Goal: Task Accomplishment & Management: Use online tool/utility

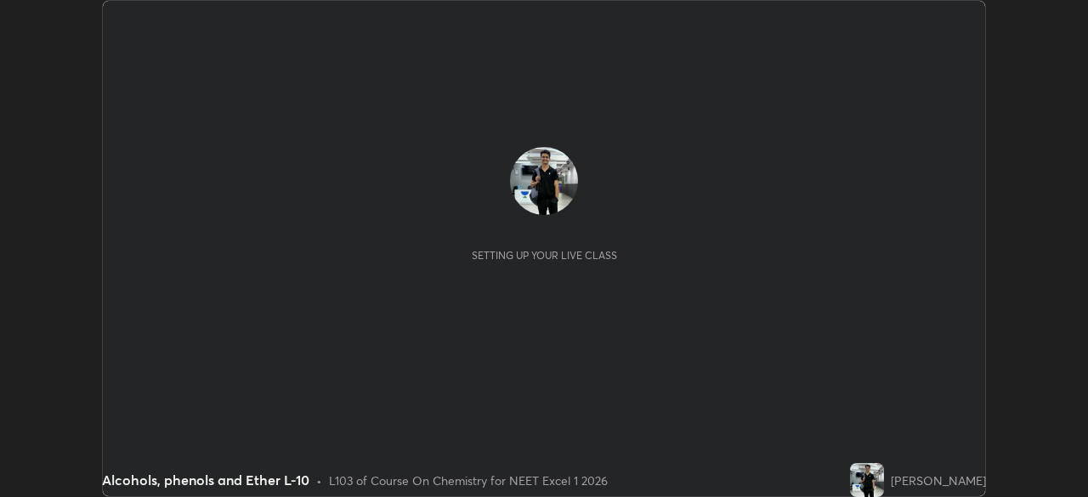
scroll to position [497, 1088]
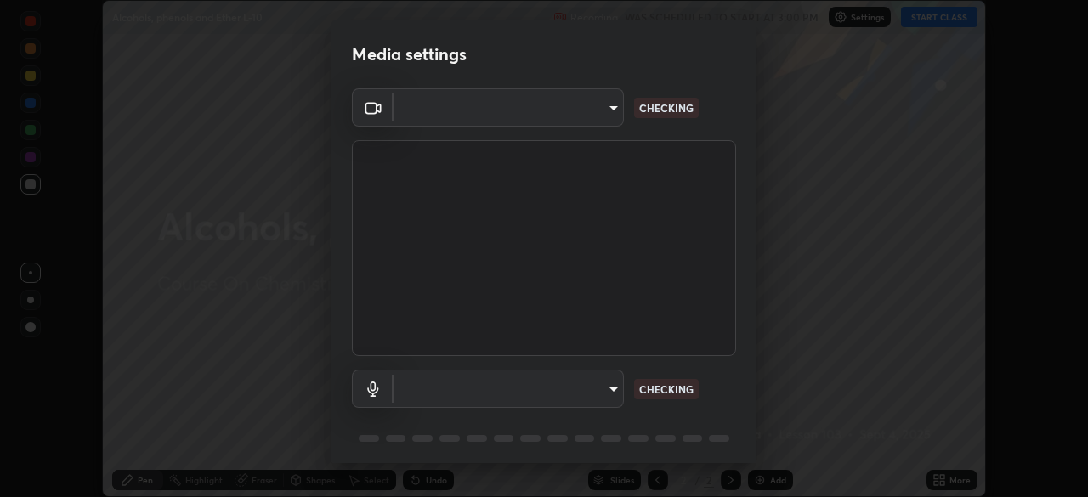
type input "fec30703c8e22cf69a8f77a224c2d994de0da897dc859dbf546555d8622b01d3"
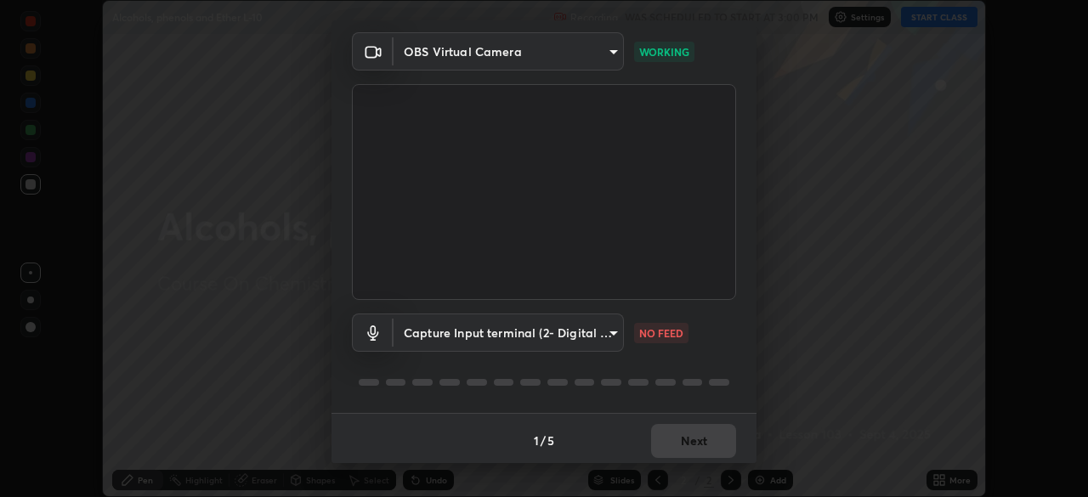
scroll to position [60, 0]
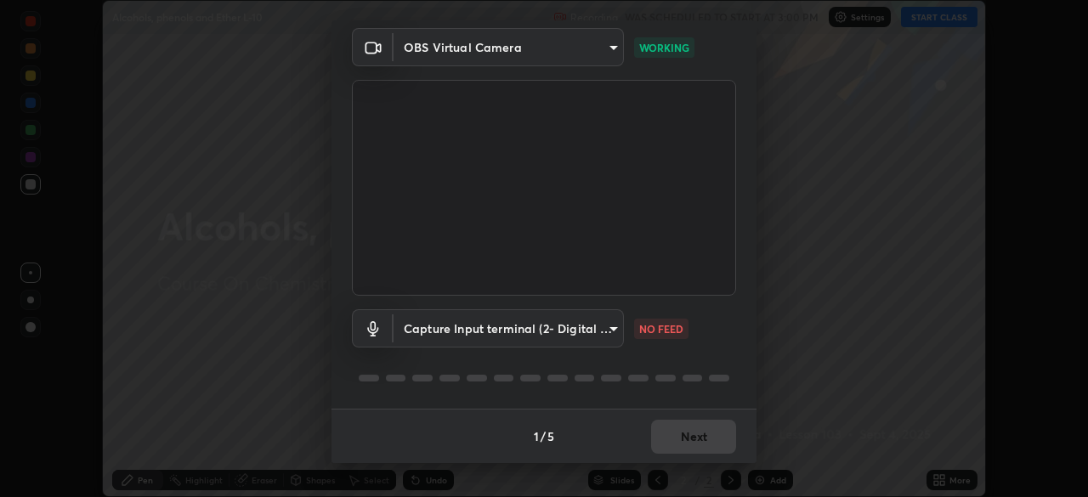
click at [611, 324] on body "Erase all Alcohols, phenols and Ether L-10 Recording WAS SCHEDULED TO START AT …" at bounding box center [544, 248] width 1088 height 497
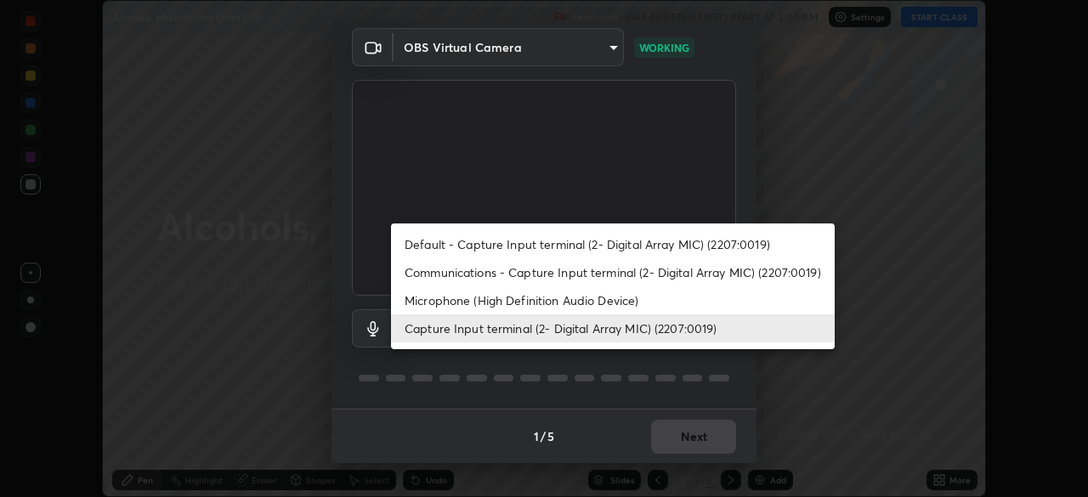
click at [608, 270] on li "Communications - Capture Input terminal (2- Digital Array MIC) (2207:0019)" at bounding box center [613, 273] width 444 height 28
type input "communications"
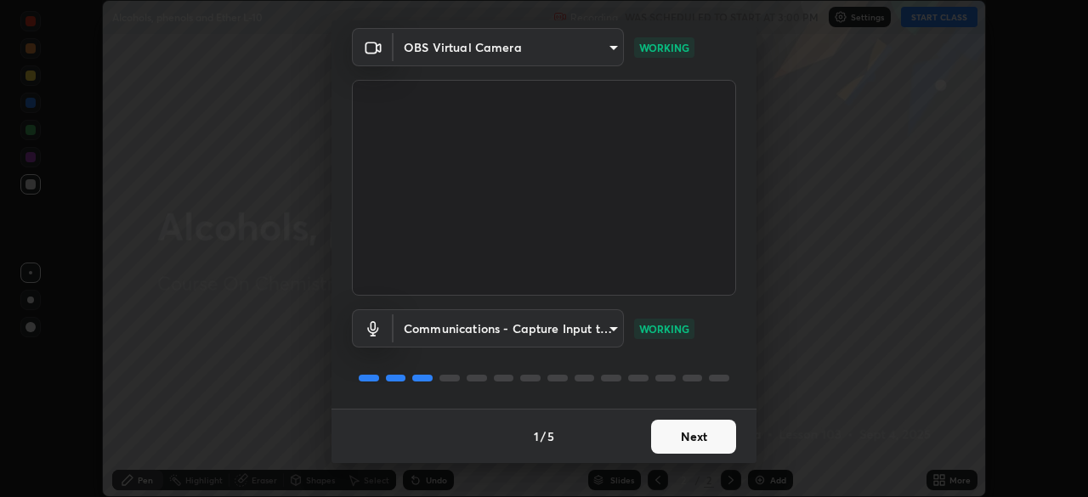
click at [688, 440] on button "Next" at bounding box center [693, 437] width 85 height 34
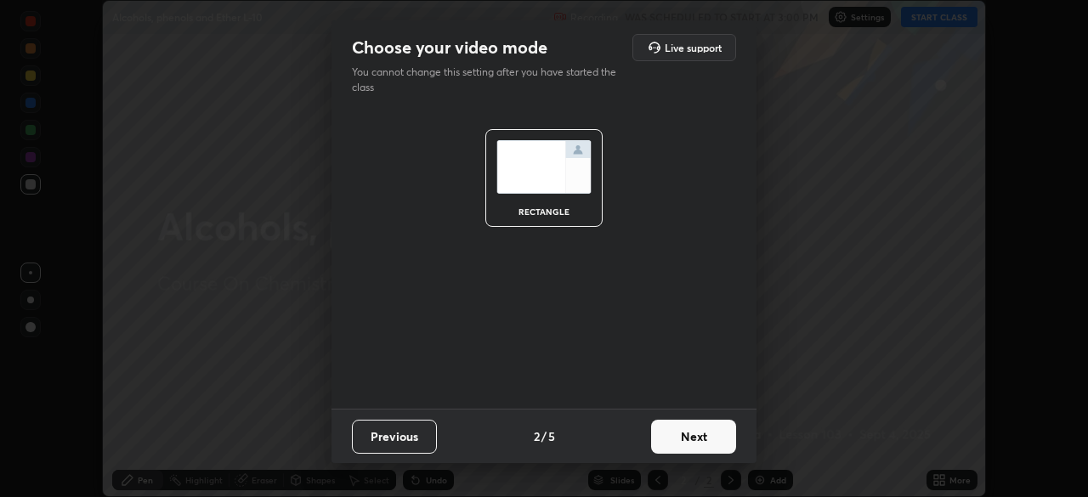
scroll to position [0, 0]
click at [690, 437] on button "Next" at bounding box center [693, 437] width 85 height 34
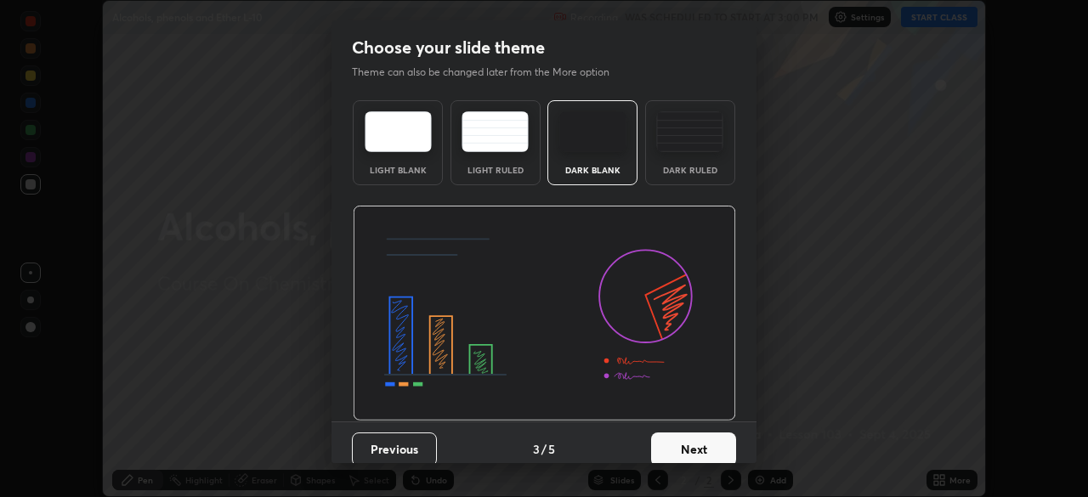
click at [688, 442] on button "Next" at bounding box center [693, 450] width 85 height 34
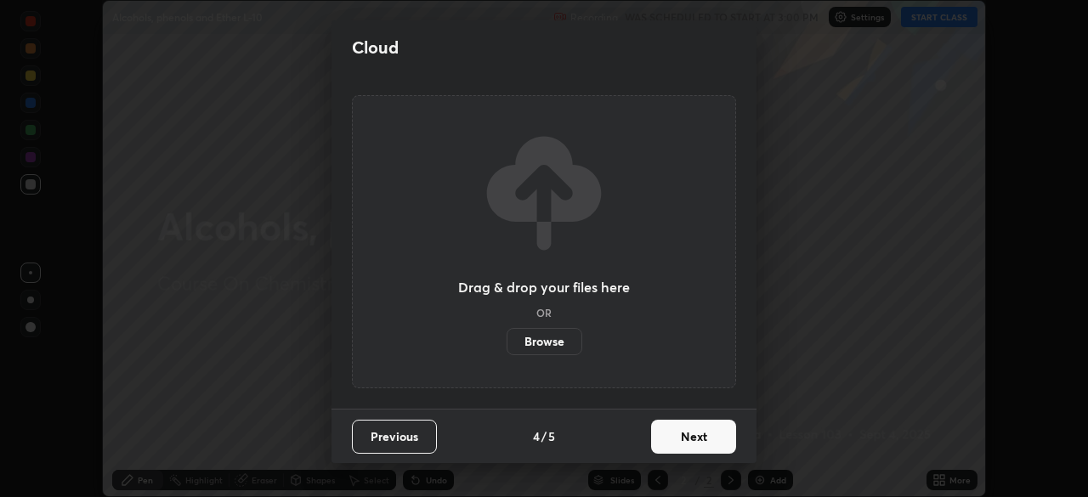
click at [691, 446] on button "Next" at bounding box center [693, 437] width 85 height 34
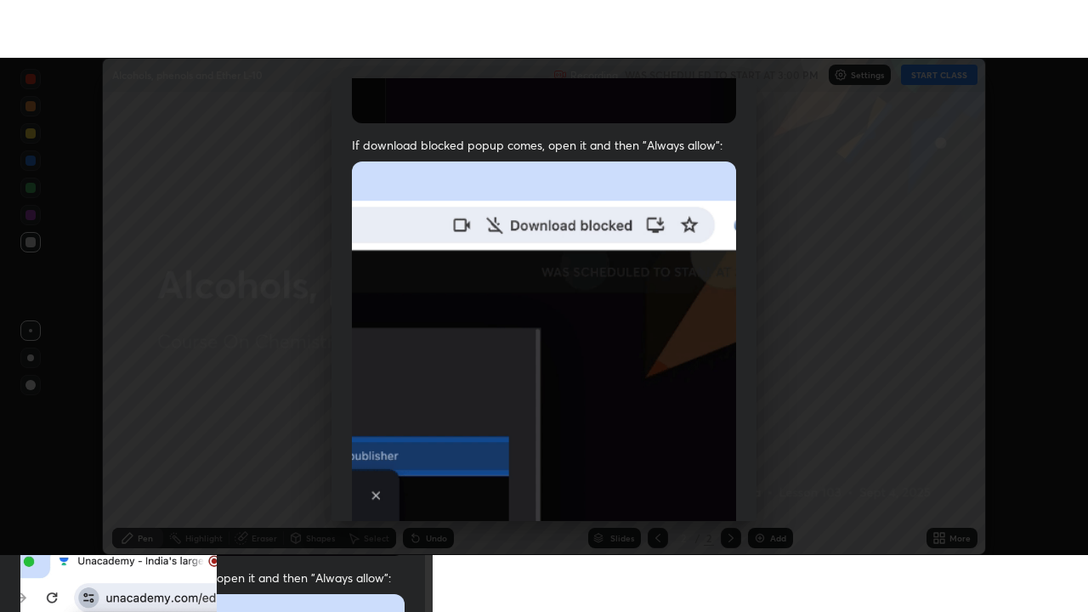
scroll to position [407, 0]
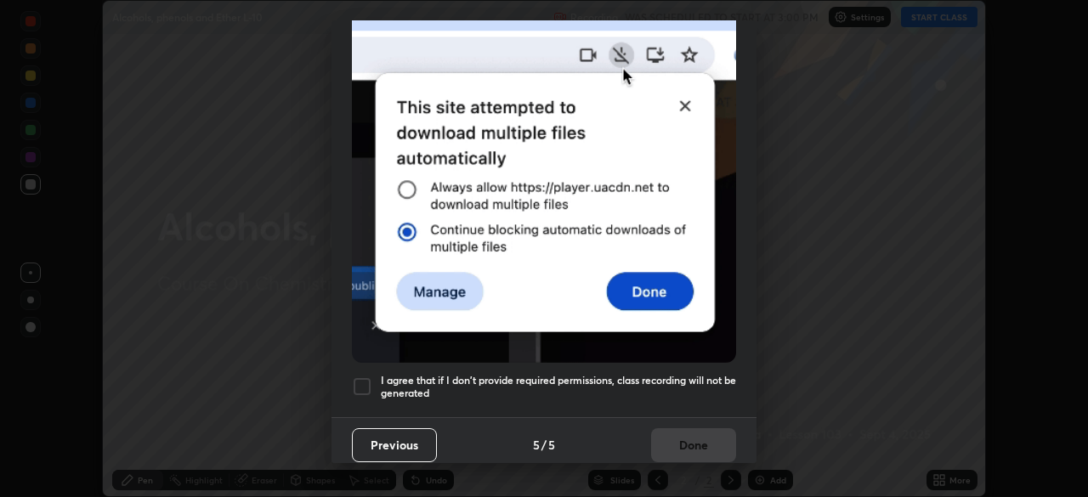
click at [371, 377] on div at bounding box center [362, 387] width 20 height 20
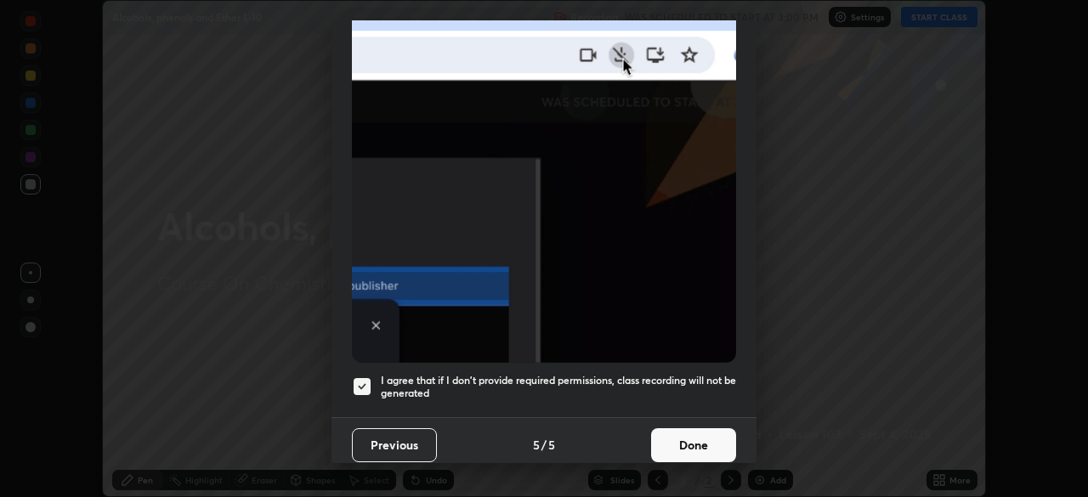
click at [698, 431] on button "Done" at bounding box center [693, 446] width 85 height 34
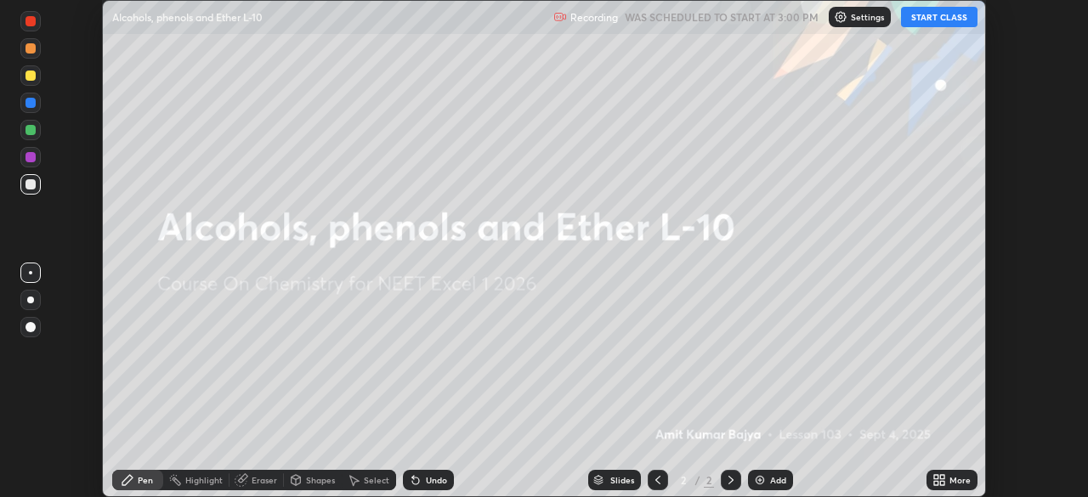
click at [769, 486] on div "Add" at bounding box center [770, 480] width 45 height 20
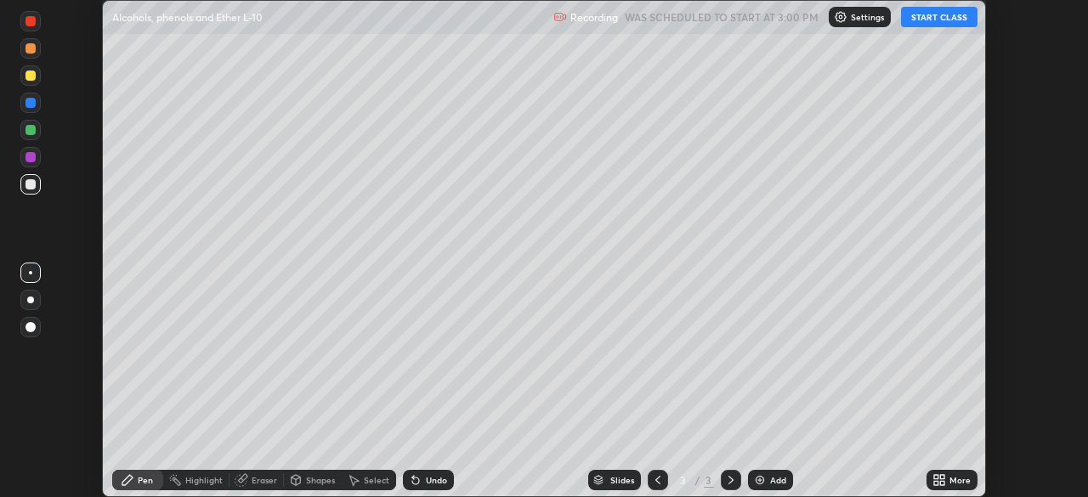
click at [937, 481] on icon at bounding box center [937, 483] width 4 height 4
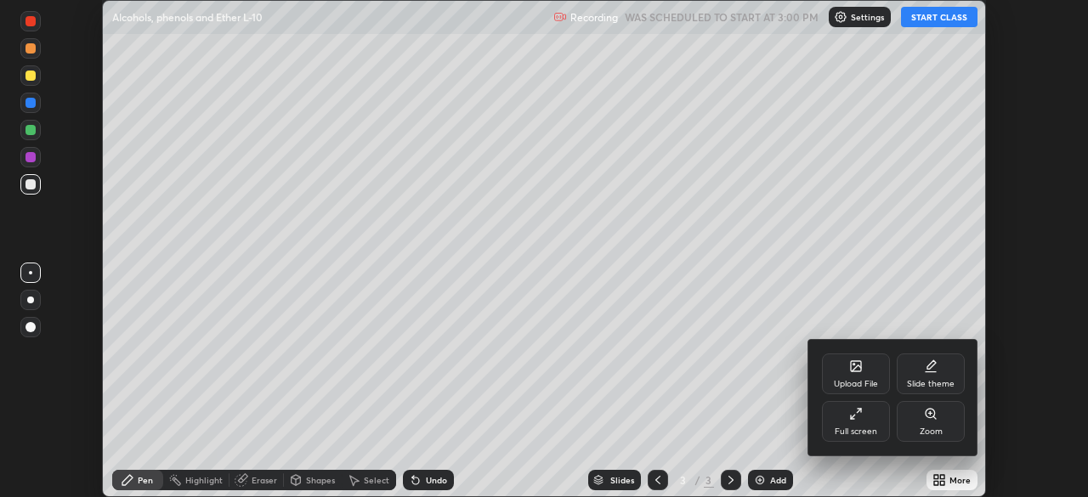
click at [860, 422] on div "Full screen" at bounding box center [856, 421] width 68 height 41
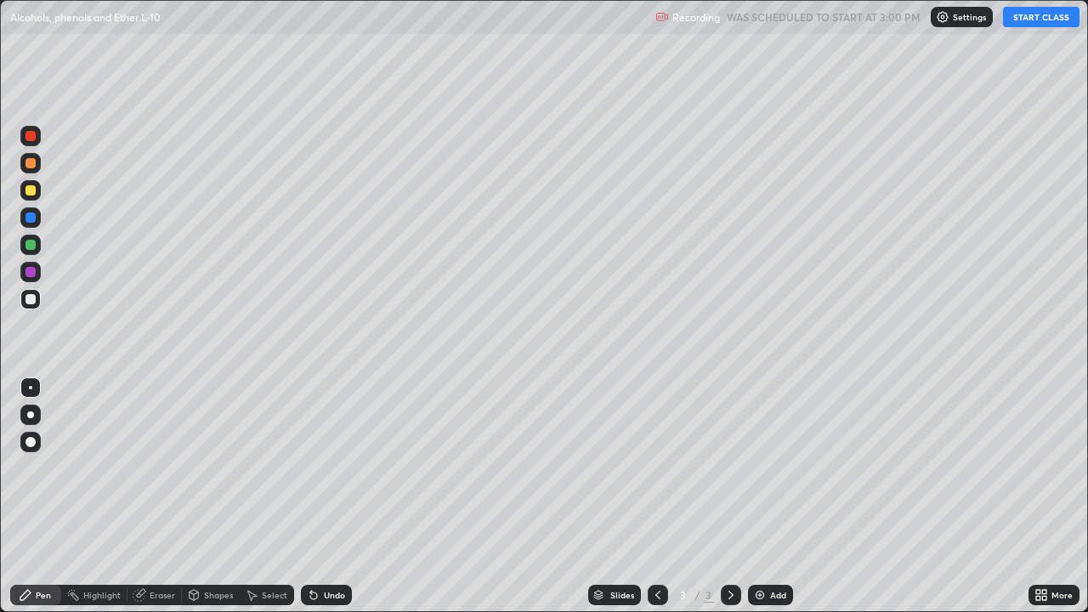
scroll to position [612, 1088]
click at [1030, 19] on button "START CLASS" at bounding box center [1041, 17] width 77 height 20
click at [37, 246] on div at bounding box center [30, 245] width 20 height 20
click at [37, 193] on div at bounding box center [30, 190] width 20 height 20
click at [31, 300] on div at bounding box center [31, 299] width 10 height 10
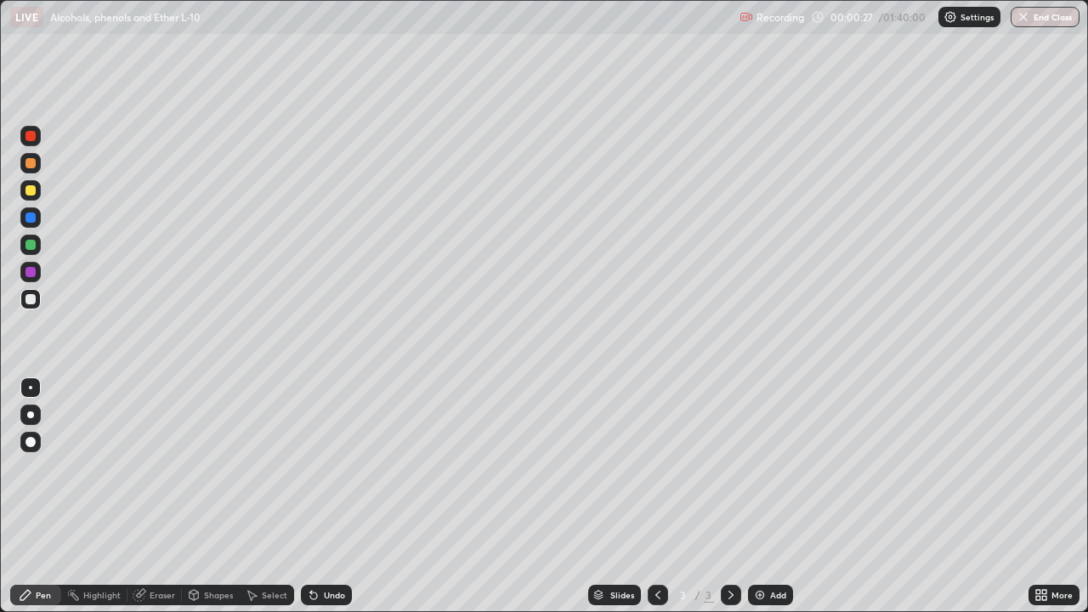
click at [37, 134] on div at bounding box center [30, 136] width 20 height 20
click at [31, 190] on div at bounding box center [31, 190] width 10 height 10
click at [38, 276] on div at bounding box center [30, 272] width 20 height 20
click at [37, 245] on div at bounding box center [30, 245] width 20 height 20
click at [40, 191] on div at bounding box center [30, 190] width 20 height 20
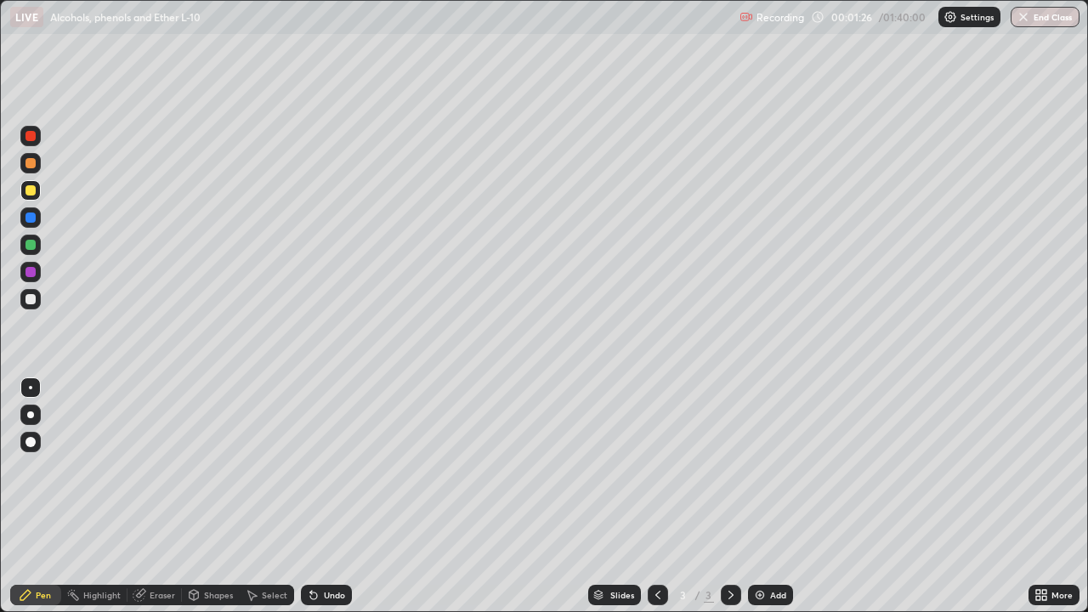
click at [35, 296] on div at bounding box center [31, 299] width 10 height 10
click at [39, 169] on div at bounding box center [30, 163] width 20 height 20
click at [31, 215] on div at bounding box center [31, 218] width 10 height 10
click at [37, 197] on div at bounding box center [30, 190] width 20 height 20
click at [37, 244] on div at bounding box center [30, 245] width 20 height 20
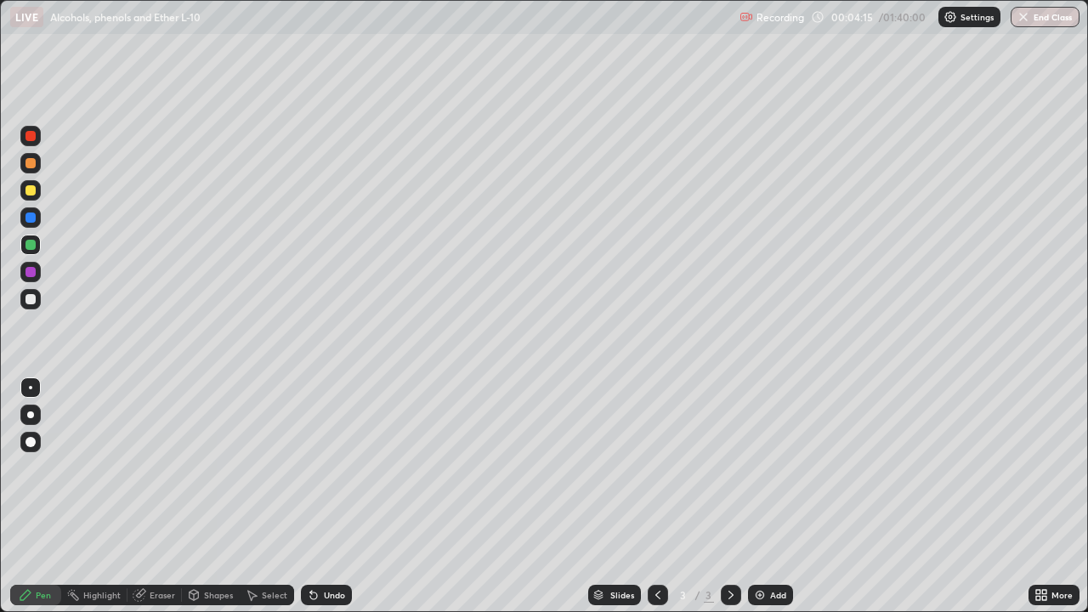
click at [39, 273] on div at bounding box center [30, 272] width 20 height 20
click at [37, 295] on div at bounding box center [30, 299] width 20 height 20
click at [37, 270] on div at bounding box center [30, 272] width 20 height 20
click at [37, 139] on div at bounding box center [30, 136] width 20 height 20
click at [39, 297] on div at bounding box center [30, 299] width 20 height 20
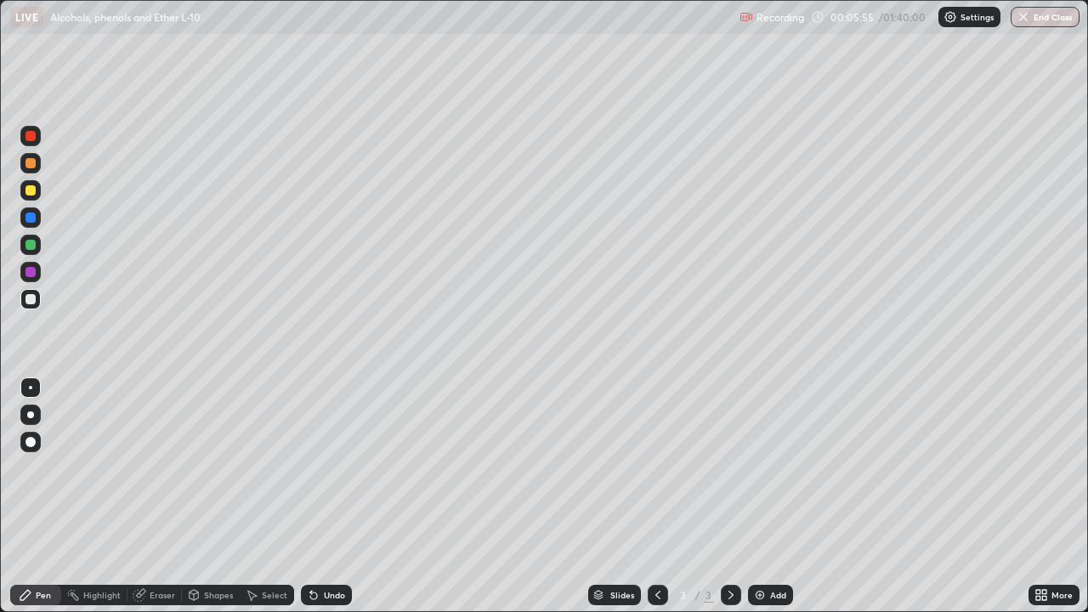
click at [38, 196] on div at bounding box center [30, 190] width 20 height 20
click at [32, 168] on div at bounding box center [31, 163] width 10 height 10
click at [34, 213] on div at bounding box center [31, 218] width 10 height 10
click at [33, 273] on div at bounding box center [31, 272] width 10 height 10
click at [31, 299] on div at bounding box center [31, 299] width 10 height 10
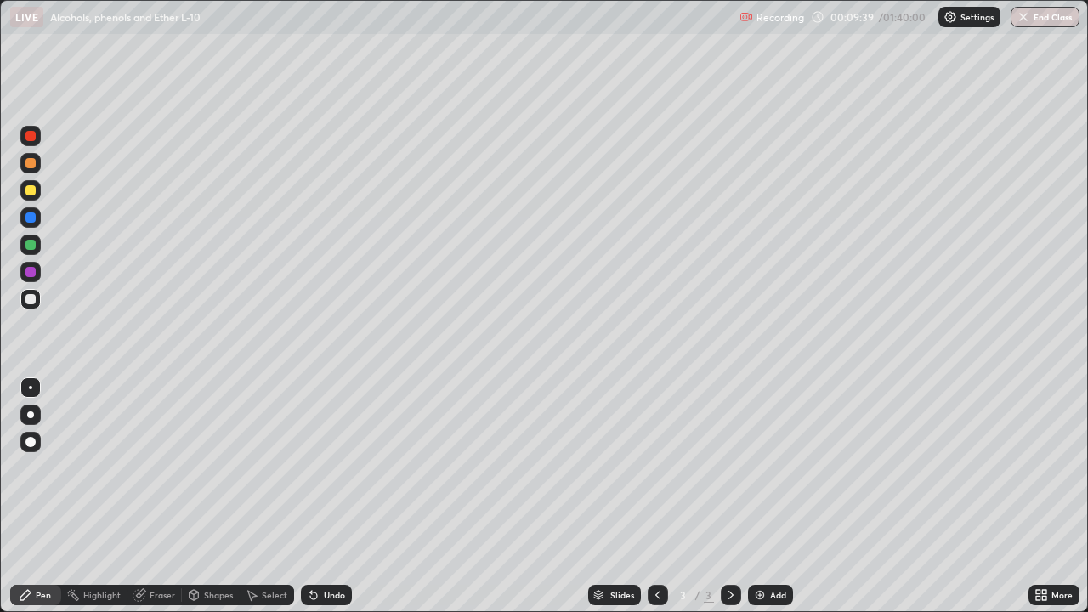
click at [37, 298] on div at bounding box center [30, 299] width 20 height 20
click at [37, 269] on div at bounding box center [30, 272] width 20 height 20
click at [33, 249] on div at bounding box center [31, 245] width 10 height 10
click at [32, 217] on div at bounding box center [31, 218] width 10 height 10
click at [30, 271] on div at bounding box center [31, 272] width 10 height 10
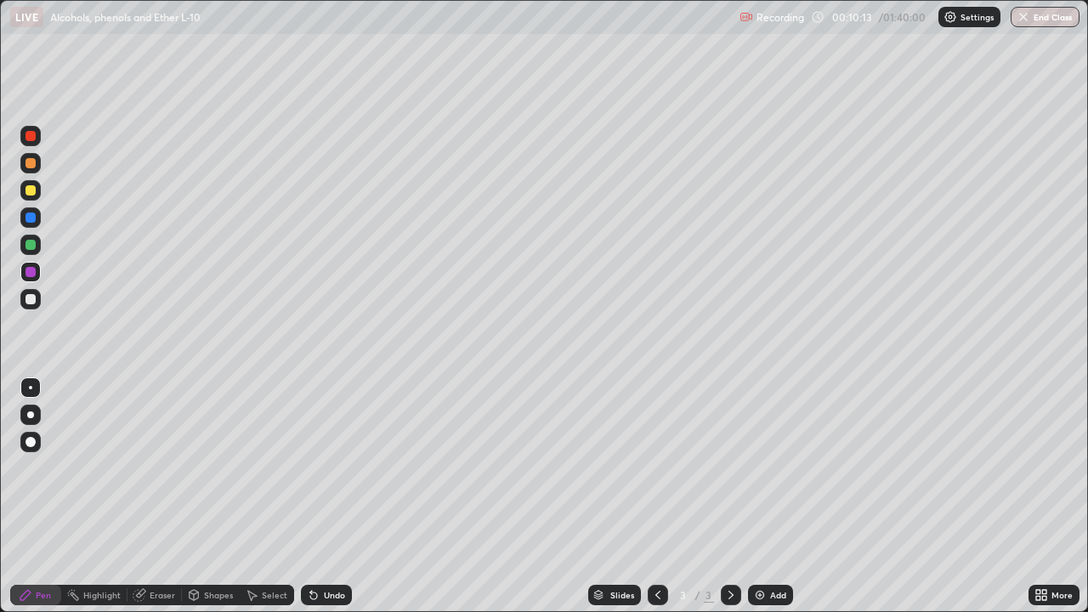
click at [34, 300] on div at bounding box center [31, 299] width 10 height 10
click at [35, 269] on div at bounding box center [31, 272] width 10 height 10
click at [37, 299] on div at bounding box center [30, 299] width 20 height 20
click at [33, 218] on div at bounding box center [31, 218] width 10 height 10
click at [37, 191] on div at bounding box center [30, 190] width 20 height 20
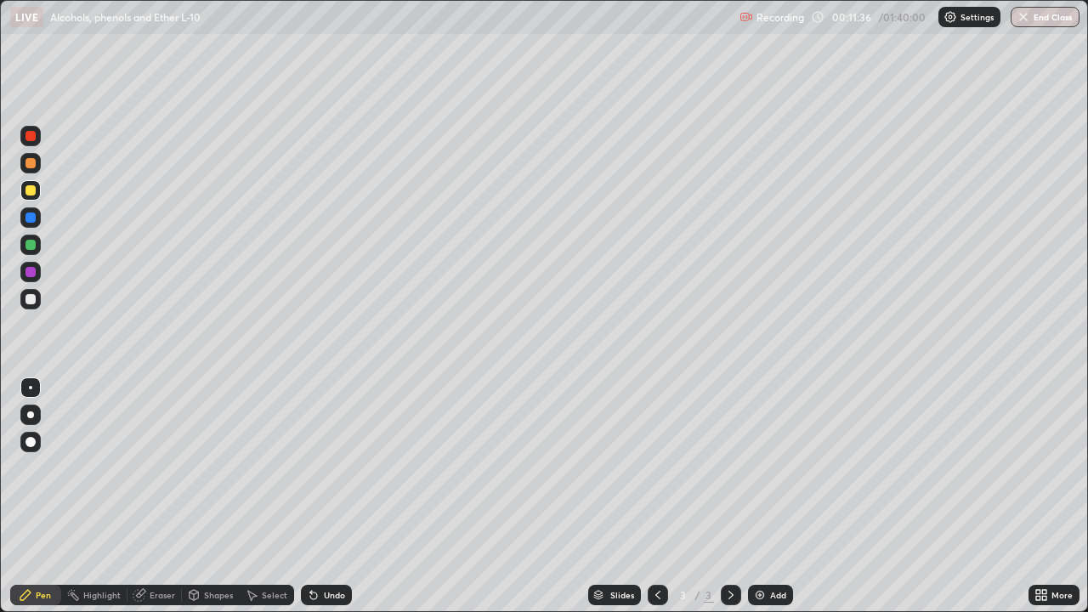
click at [37, 299] on div at bounding box center [30, 299] width 20 height 20
click at [38, 243] on div at bounding box center [30, 245] width 20 height 20
click at [31, 272] on div at bounding box center [31, 272] width 10 height 10
click at [37, 304] on div at bounding box center [30, 299] width 20 height 20
click at [32, 216] on div at bounding box center [31, 218] width 10 height 10
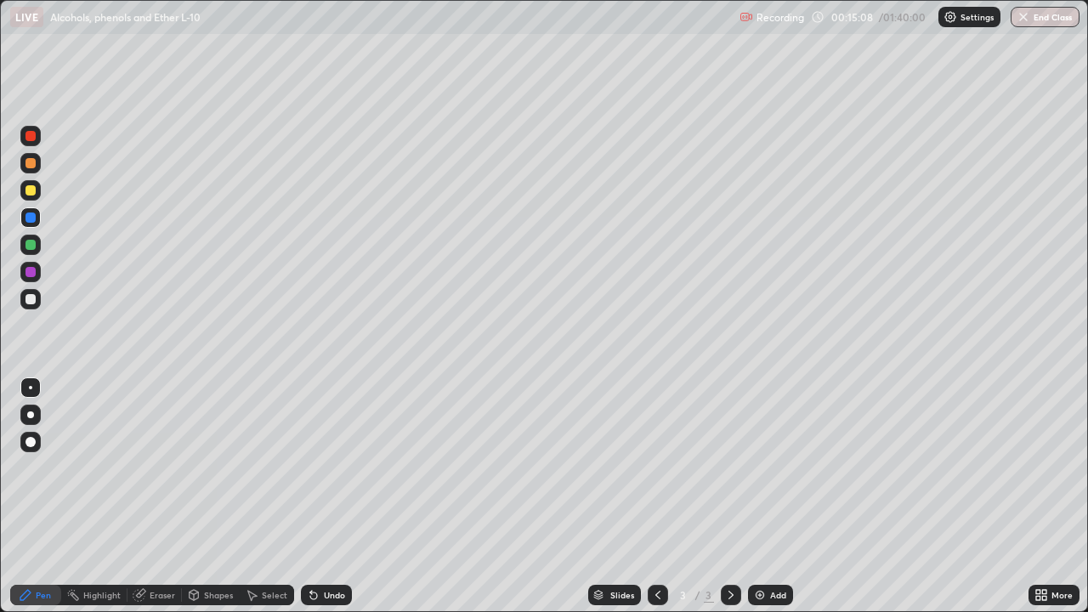
click at [31, 247] on div at bounding box center [31, 245] width 10 height 10
click at [31, 162] on div at bounding box center [31, 163] width 10 height 10
click at [31, 139] on div at bounding box center [31, 136] width 10 height 10
click at [764, 497] on img at bounding box center [760, 595] width 14 height 14
click at [38, 215] on div at bounding box center [30, 217] width 20 height 20
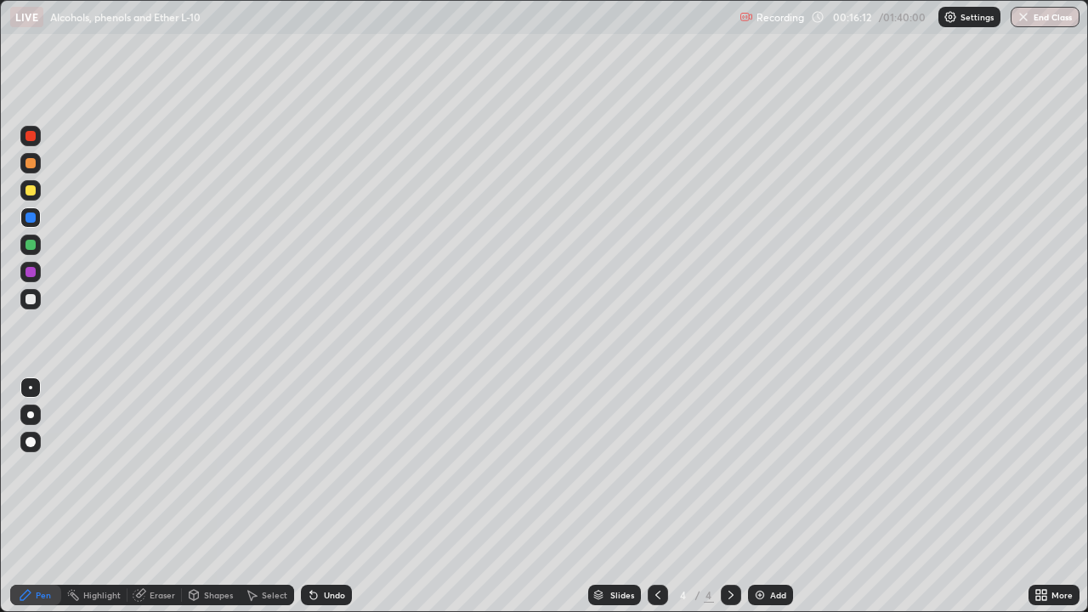
click at [33, 162] on div at bounding box center [31, 163] width 10 height 10
click at [31, 190] on div at bounding box center [31, 190] width 10 height 10
click at [32, 219] on div at bounding box center [31, 218] width 10 height 10
click at [26, 162] on div at bounding box center [31, 163] width 10 height 10
click at [31, 218] on div at bounding box center [31, 218] width 10 height 10
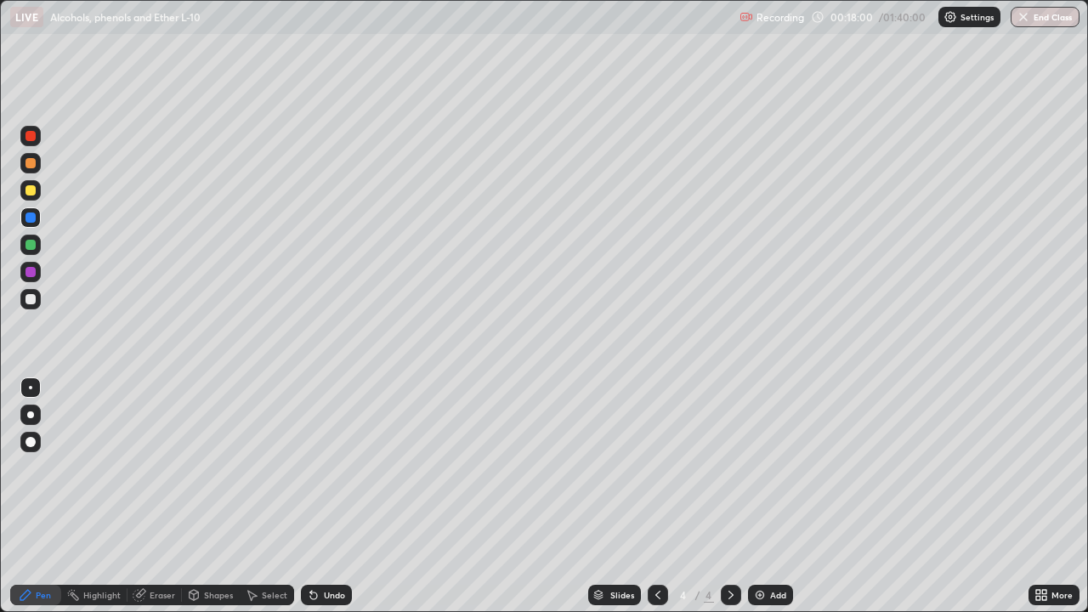
click at [31, 163] on div at bounding box center [31, 163] width 10 height 10
click at [31, 218] on div at bounding box center [31, 218] width 10 height 10
click at [34, 220] on div at bounding box center [31, 218] width 10 height 10
click at [28, 271] on div at bounding box center [31, 272] width 10 height 10
click at [34, 300] on div at bounding box center [31, 299] width 10 height 10
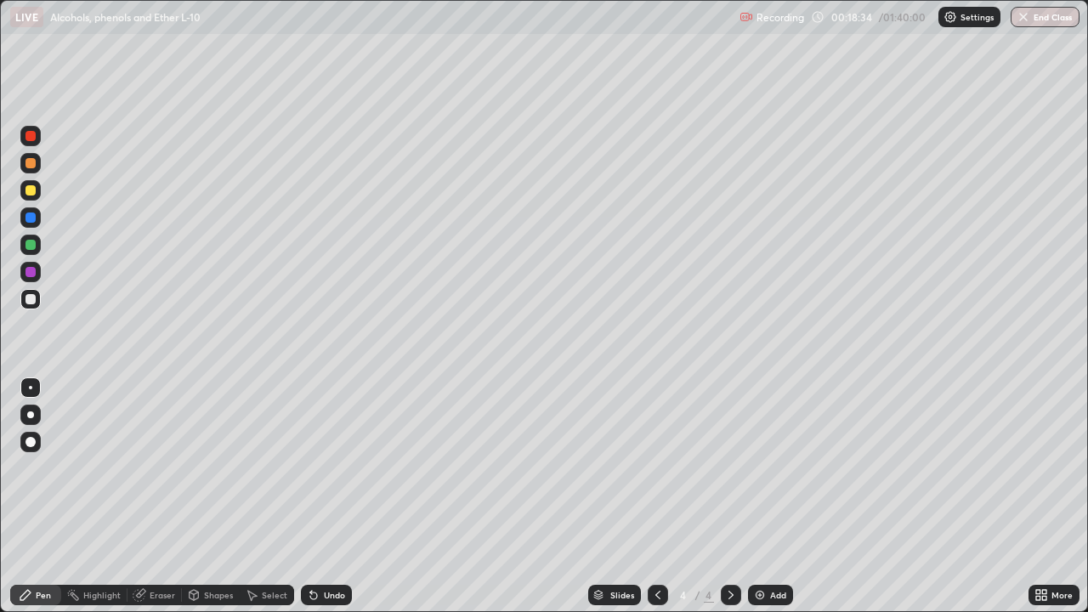
click at [37, 244] on div at bounding box center [30, 245] width 20 height 20
click at [35, 219] on div at bounding box center [31, 218] width 10 height 10
click at [35, 193] on div at bounding box center [31, 190] width 10 height 10
click at [34, 248] on div at bounding box center [31, 245] width 10 height 10
click at [34, 217] on div at bounding box center [31, 218] width 10 height 10
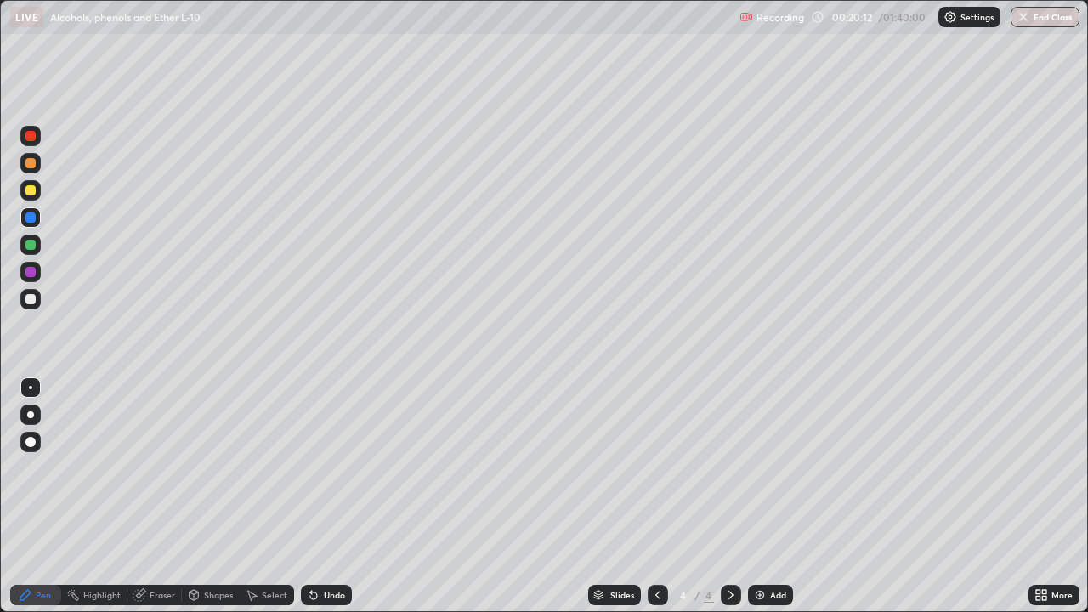
click at [37, 195] on div at bounding box center [30, 190] width 20 height 20
click at [37, 219] on div at bounding box center [30, 217] width 20 height 20
click at [31, 242] on div at bounding box center [31, 245] width 10 height 10
click at [31, 299] on div at bounding box center [31, 299] width 10 height 10
click at [37, 274] on div at bounding box center [30, 272] width 20 height 20
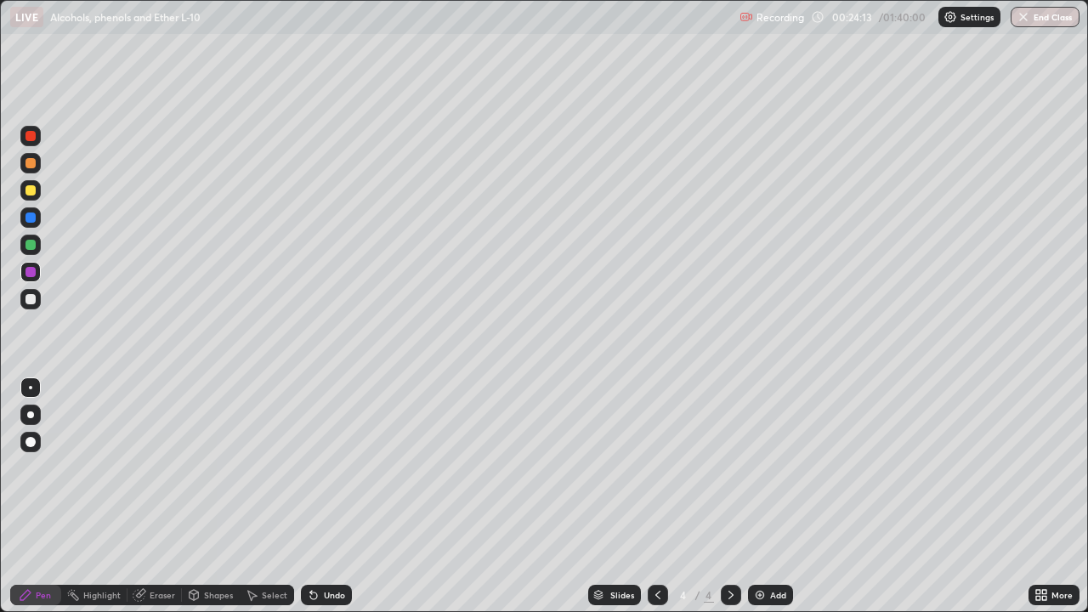
click at [39, 294] on div at bounding box center [30, 299] width 20 height 20
click at [340, 497] on div "Undo" at bounding box center [334, 595] width 21 height 9
click at [343, 497] on div "Undo" at bounding box center [326, 595] width 51 height 20
click at [342, 497] on div "Undo" at bounding box center [334, 595] width 21 height 9
click at [326, 497] on div "Undo" at bounding box center [334, 595] width 21 height 9
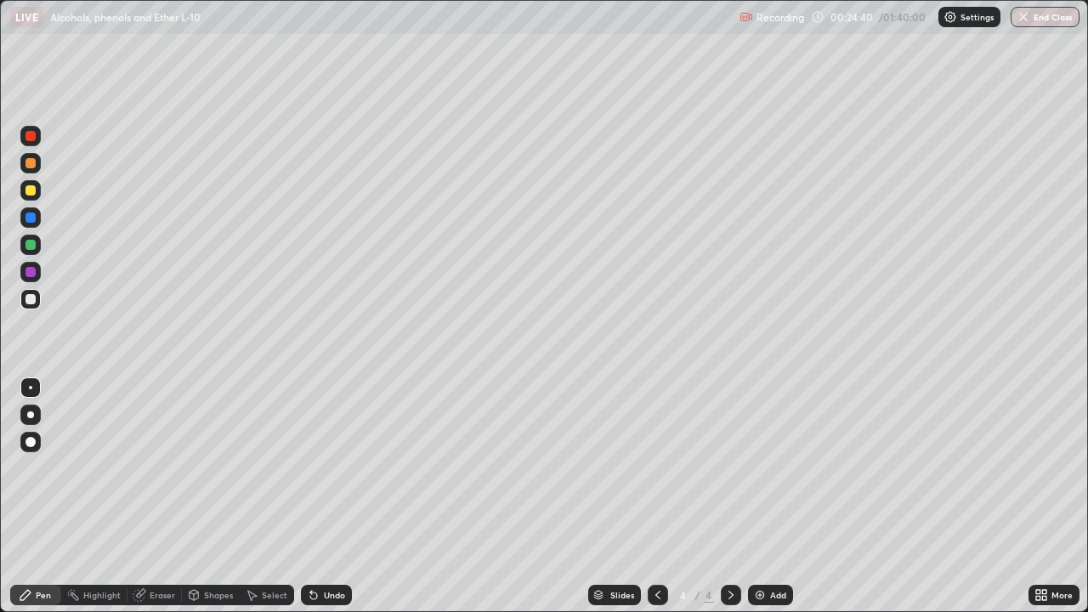
click at [30, 242] on div at bounding box center [31, 245] width 10 height 10
click at [38, 300] on div at bounding box center [30, 299] width 20 height 20
click at [28, 235] on div at bounding box center [30, 245] width 20 height 20
click at [38, 300] on div at bounding box center [30, 299] width 20 height 20
click at [35, 279] on div at bounding box center [30, 272] width 20 height 20
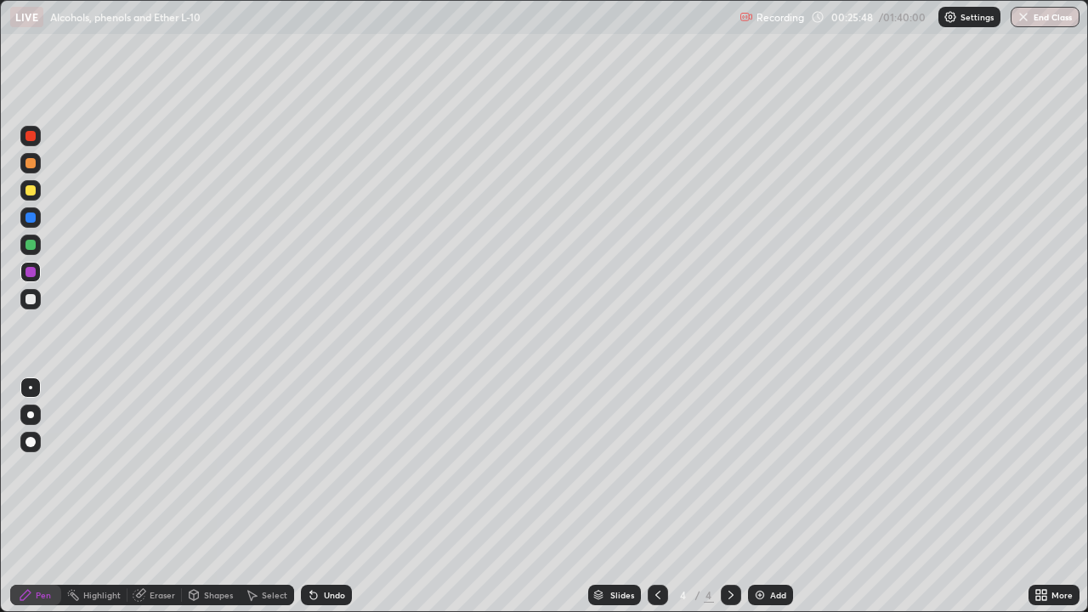
click at [40, 304] on div at bounding box center [30, 299] width 20 height 20
click at [35, 270] on div at bounding box center [31, 272] width 10 height 10
click at [33, 194] on div at bounding box center [31, 190] width 10 height 10
click at [34, 161] on div at bounding box center [31, 163] width 10 height 10
click at [31, 191] on div at bounding box center [31, 190] width 10 height 10
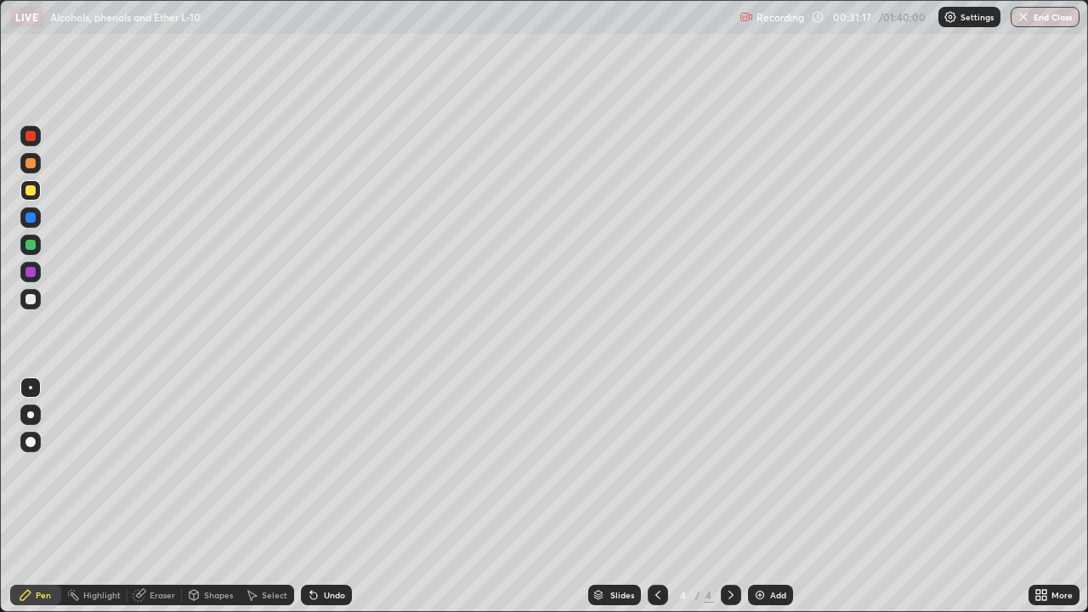
click at [31, 301] on div at bounding box center [31, 299] width 10 height 10
click at [29, 296] on div at bounding box center [31, 299] width 10 height 10
click at [31, 245] on div at bounding box center [31, 245] width 10 height 10
click at [31, 297] on div at bounding box center [31, 299] width 10 height 10
click at [31, 241] on div at bounding box center [31, 245] width 10 height 10
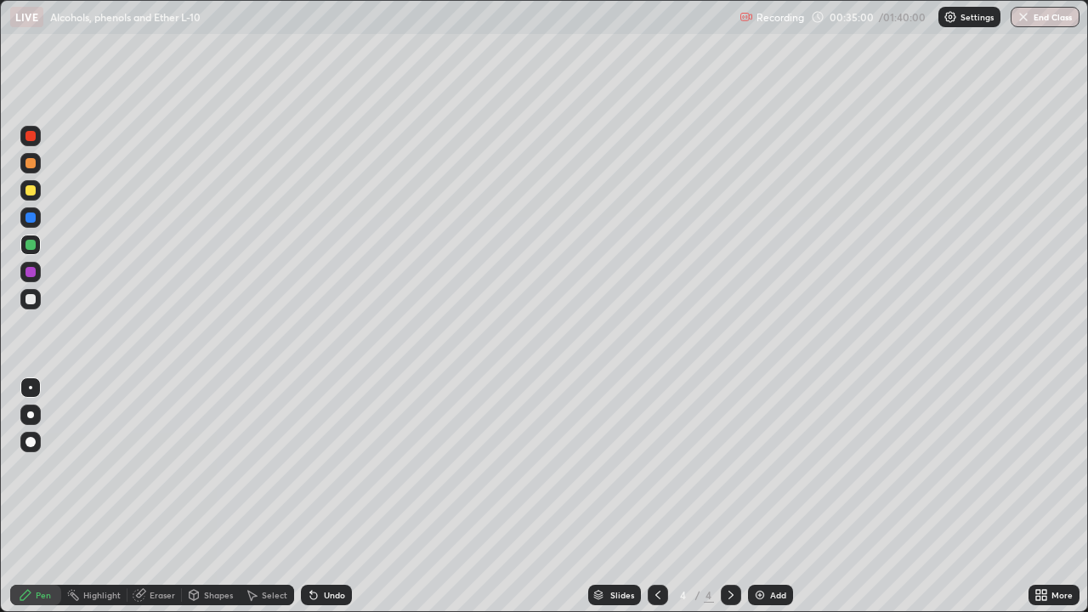
click at [39, 276] on div at bounding box center [30, 272] width 20 height 20
click at [40, 300] on div at bounding box center [30, 299] width 20 height 20
click at [37, 191] on div at bounding box center [30, 190] width 20 height 20
click at [35, 247] on div at bounding box center [31, 245] width 10 height 10
click at [32, 298] on div at bounding box center [31, 299] width 10 height 10
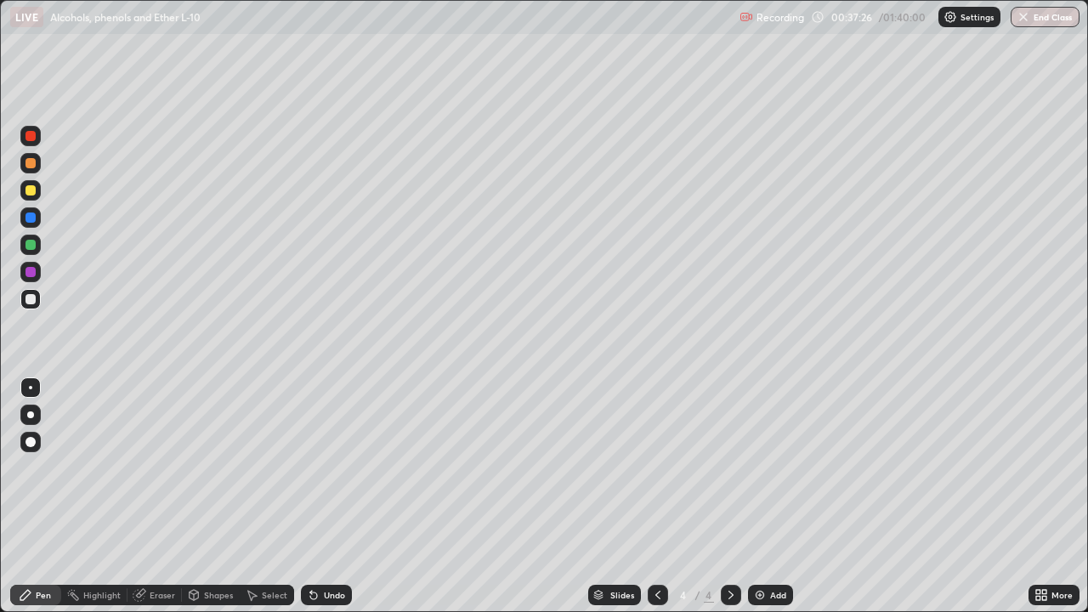
click at [152, 497] on div "Eraser" at bounding box center [155, 595] width 54 height 20
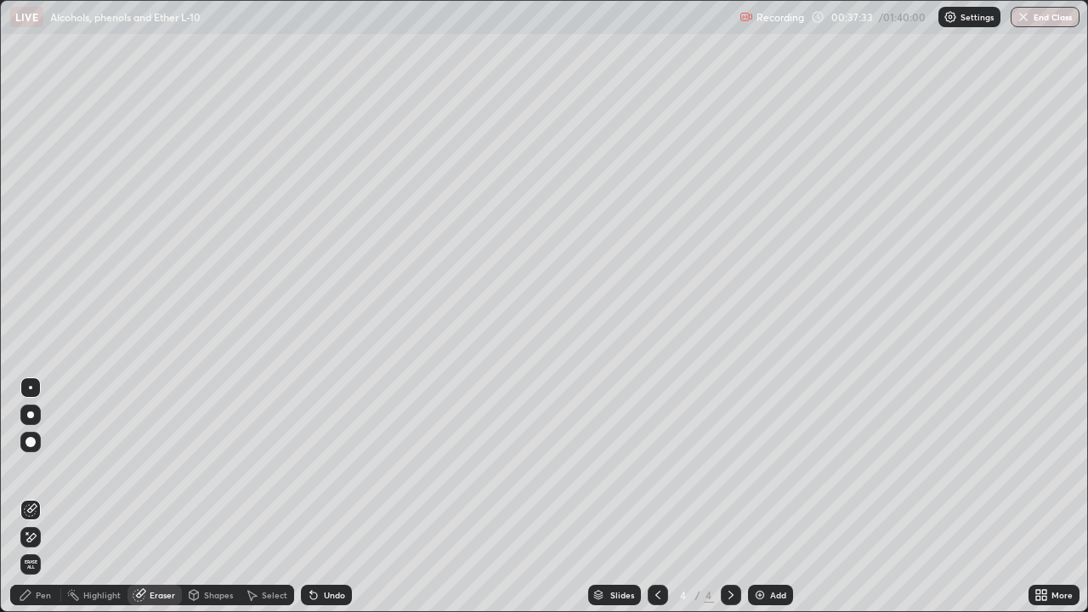
click at [40, 497] on div "Pen" at bounding box center [43, 595] width 15 height 9
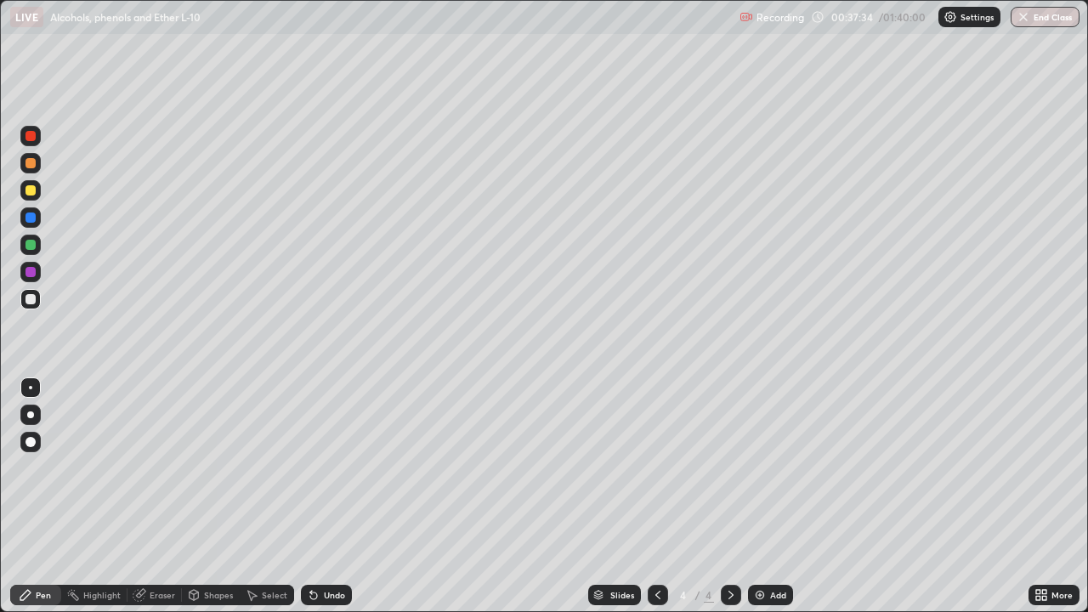
click at [760, 497] on img at bounding box center [760, 595] width 14 height 14
click at [38, 135] on div at bounding box center [30, 136] width 20 height 20
click at [37, 188] on div at bounding box center [30, 190] width 20 height 20
click at [38, 246] on div at bounding box center [30, 245] width 20 height 20
click at [33, 298] on div at bounding box center [31, 299] width 10 height 10
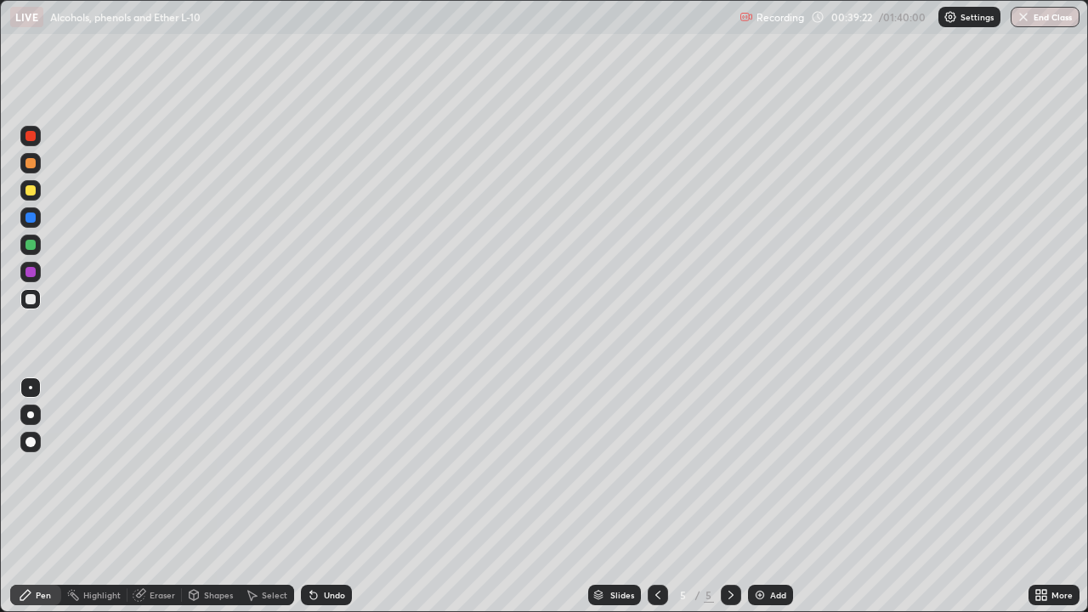
click at [39, 270] on div at bounding box center [30, 272] width 20 height 20
click at [526, 30] on div "LIVE Alcohols, phenols and Ether L-10" at bounding box center [371, 17] width 723 height 34
click at [40, 139] on div at bounding box center [30, 136] width 20 height 20
click at [38, 246] on div at bounding box center [30, 245] width 20 height 20
click at [31, 272] on div at bounding box center [31, 272] width 10 height 10
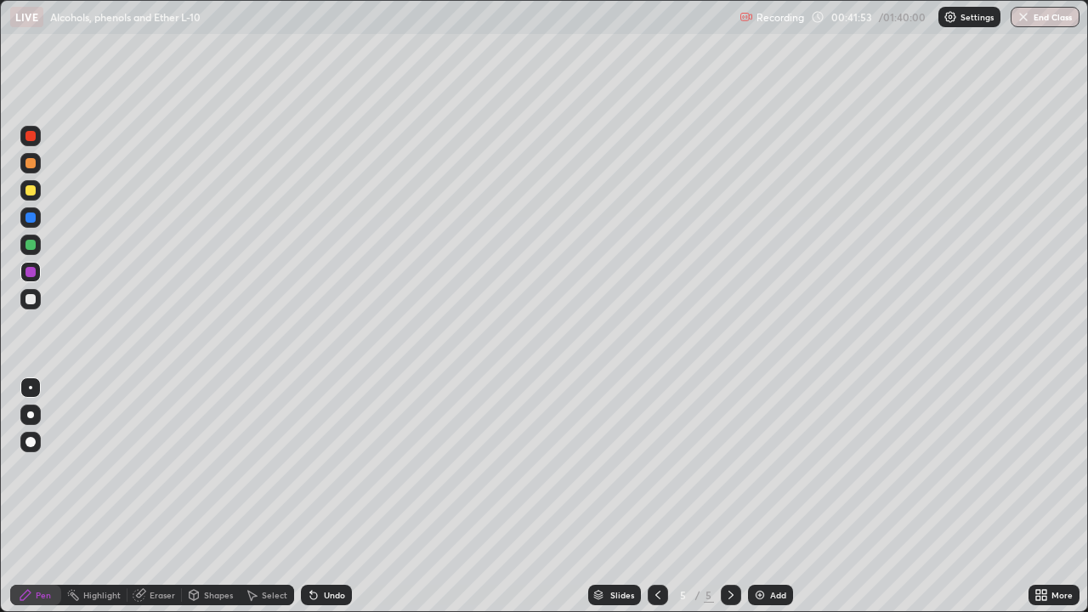
click at [37, 298] on div at bounding box center [30, 299] width 20 height 20
click at [39, 275] on div at bounding box center [30, 272] width 20 height 20
click at [31, 243] on div at bounding box center [31, 245] width 10 height 10
click at [652, 497] on icon at bounding box center [658, 595] width 14 height 14
click at [728, 497] on icon at bounding box center [732, 595] width 14 height 14
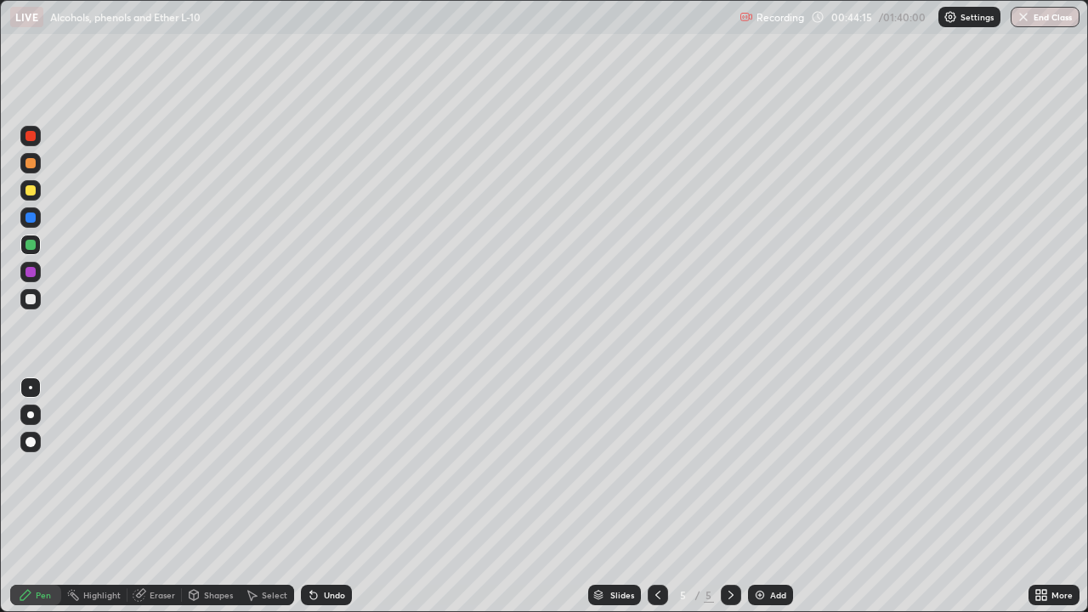
click at [39, 302] on div at bounding box center [30, 299] width 20 height 20
click at [40, 268] on div at bounding box center [30, 272] width 20 height 20
click at [146, 497] on div "Eraser" at bounding box center [155, 595] width 54 height 20
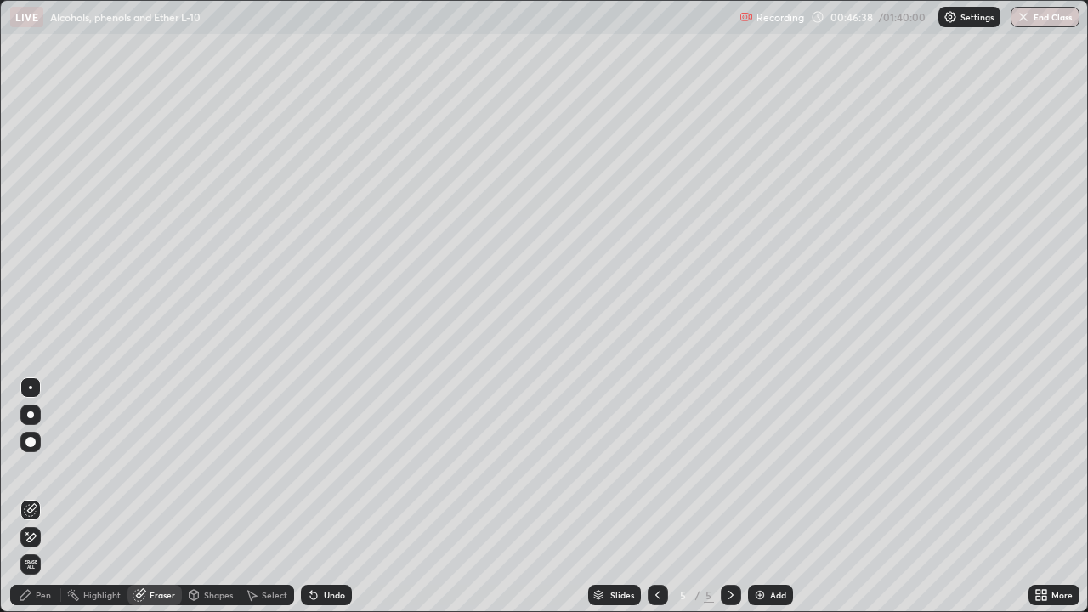
click at [45, 497] on div "Pen" at bounding box center [35, 595] width 51 height 20
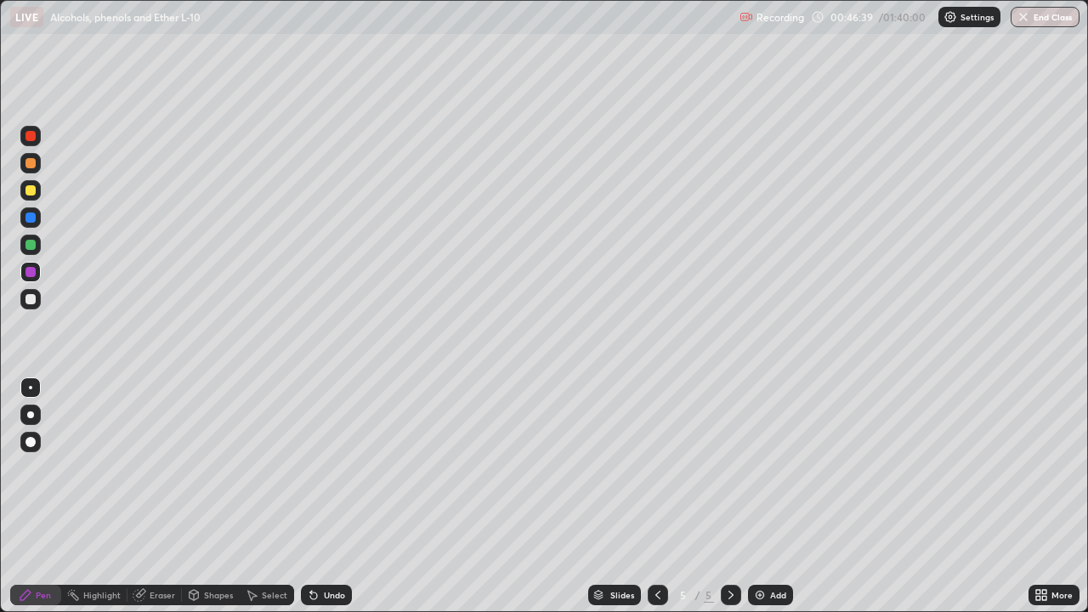
click at [33, 299] on div at bounding box center [31, 299] width 10 height 10
click at [37, 188] on div at bounding box center [30, 190] width 20 height 20
click at [31, 218] on div at bounding box center [31, 218] width 10 height 10
click at [37, 138] on div at bounding box center [30, 136] width 20 height 20
click at [37, 298] on div at bounding box center [30, 299] width 20 height 20
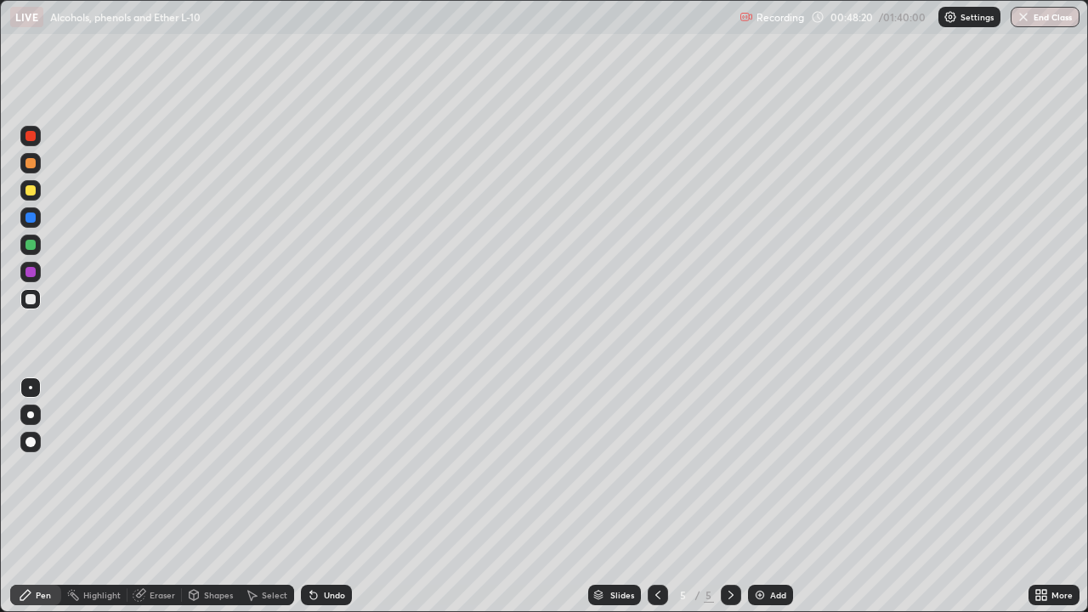
click at [31, 272] on div at bounding box center [31, 272] width 10 height 10
click at [31, 298] on div at bounding box center [31, 299] width 10 height 10
click at [37, 245] on div at bounding box center [30, 245] width 20 height 20
click at [37, 276] on div at bounding box center [30, 272] width 20 height 20
click at [34, 246] on div at bounding box center [31, 245] width 10 height 10
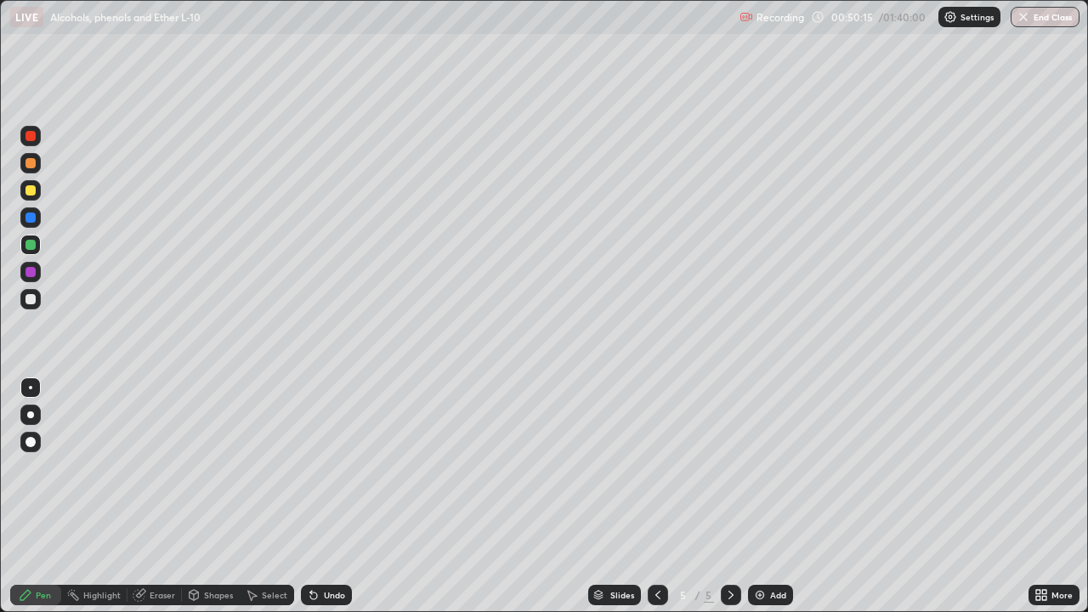
click at [39, 298] on div at bounding box center [30, 299] width 20 height 20
click at [37, 131] on div at bounding box center [30, 136] width 20 height 20
click at [328, 497] on div "Undo" at bounding box center [334, 595] width 21 height 9
click at [327, 497] on div "Undo" at bounding box center [334, 595] width 21 height 9
click at [31, 272] on div at bounding box center [31, 272] width 10 height 10
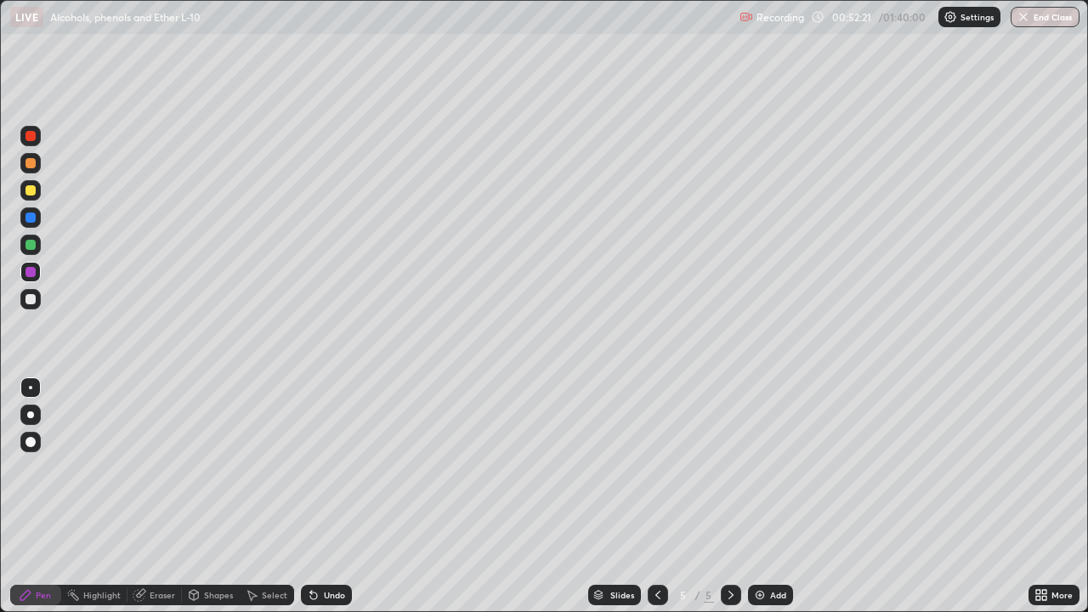
click at [34, 247] on div at bounding box center [31, 245] width 10 height 10
click at [37, 274] on div at bounding box center [30, 272] width 20 height 20
click at [40, 137] on div at bounding box center [30, 136] width 20 height 20
click at [32, 299] on div at bounding box center [31, 299] width 10 height 10
click at [31, 246] on div at bounding box center [31, 245] width 10 height 10
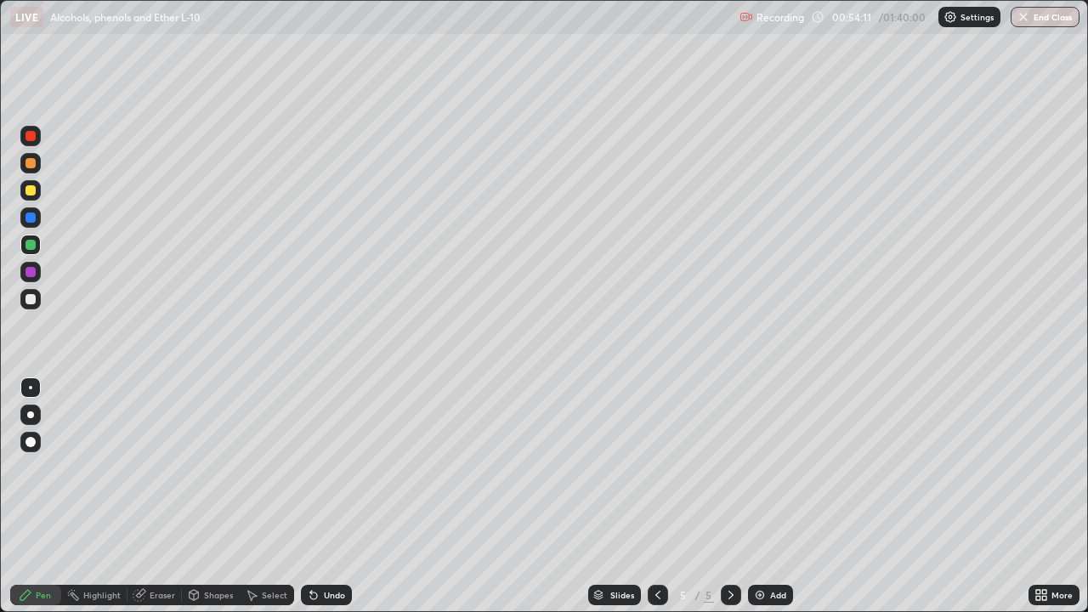
click at [31, 299] on div at bounding box center [31, 299] width 10 height 10
click at [32, 217] on div at bounding box center [31, 218] width 10 height 10
click at [332, 497] on div "Undo" at bounding box center [334, 595] width 21 height 9
click at [37, 188] on div at bounding box center [30, 190] width 20 height 20
click at [37, 296] on div at bounding box center [30, 299] width 20 height 20
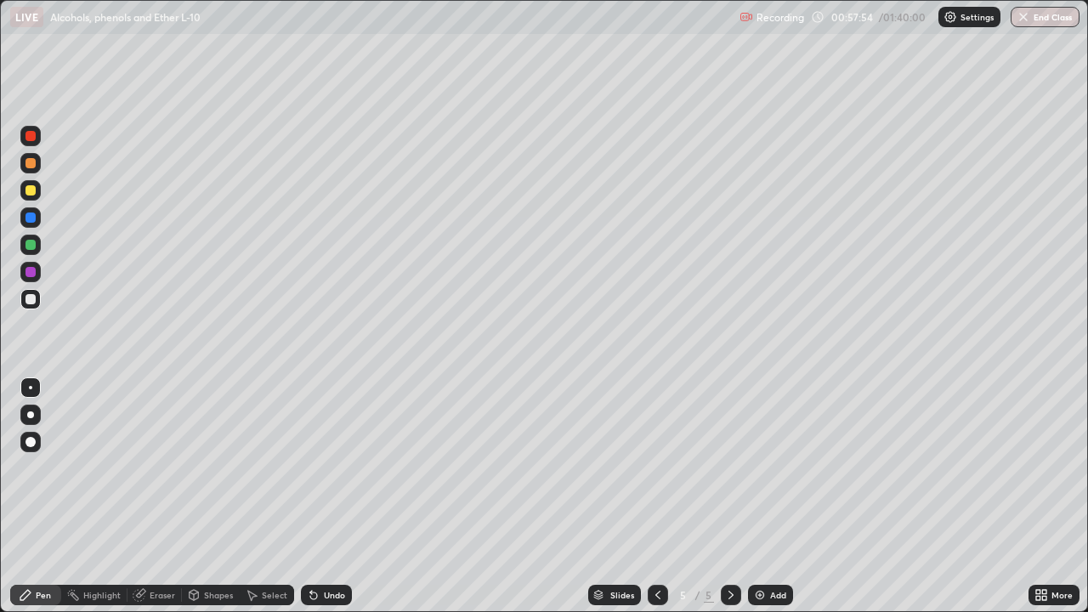
click at [34, 140] on div at bounding box center [30, 136] width 20 height 20
click at [26, 164] on div at bounding box center [31, 163] width 10 height 10
click at [39, 301] on div at bounding box center [30, 299] width 20 height 20
click at [37, 270] on div at bounding box center [30, 272] width 20 height 20
click at [656, 497] on icon at bounding box center [658, 595] width 14 height 14
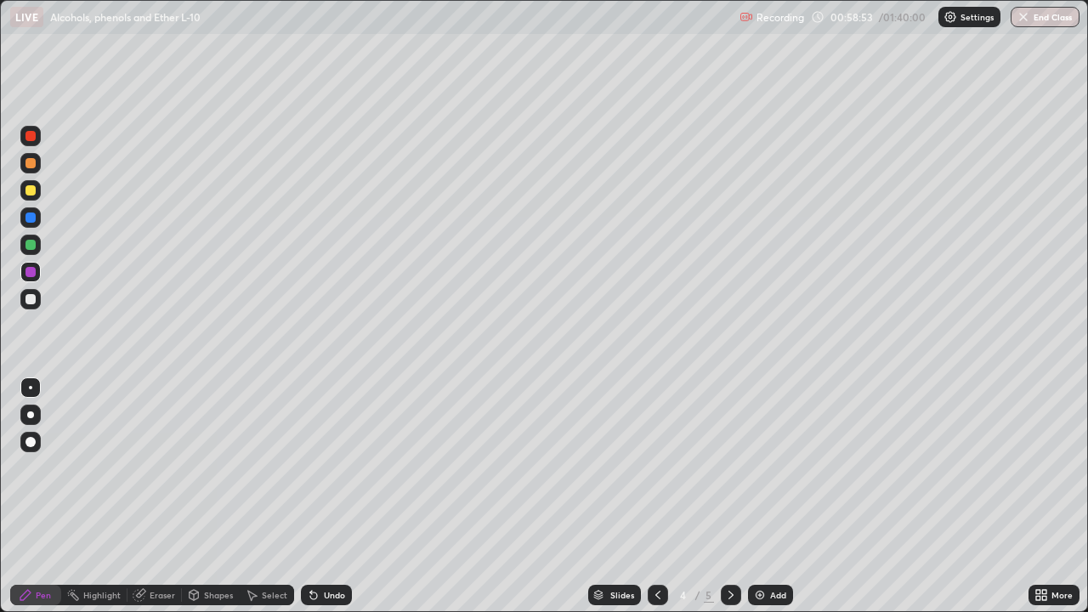
click at [34, 296] on div at bounding box center [31, 299] width 10 height 10
click at [729, 497] on icon at bounding box center [732, 595] width 14 height 14
click at [31, 190] on div at bounding box center [31, 190] width 10 height 10
click at [30, 166] on div at bounding box center [31, 163] width 10 height 10
click at [37, 277] on div at bounding box center [30, 272] width 20 height 20
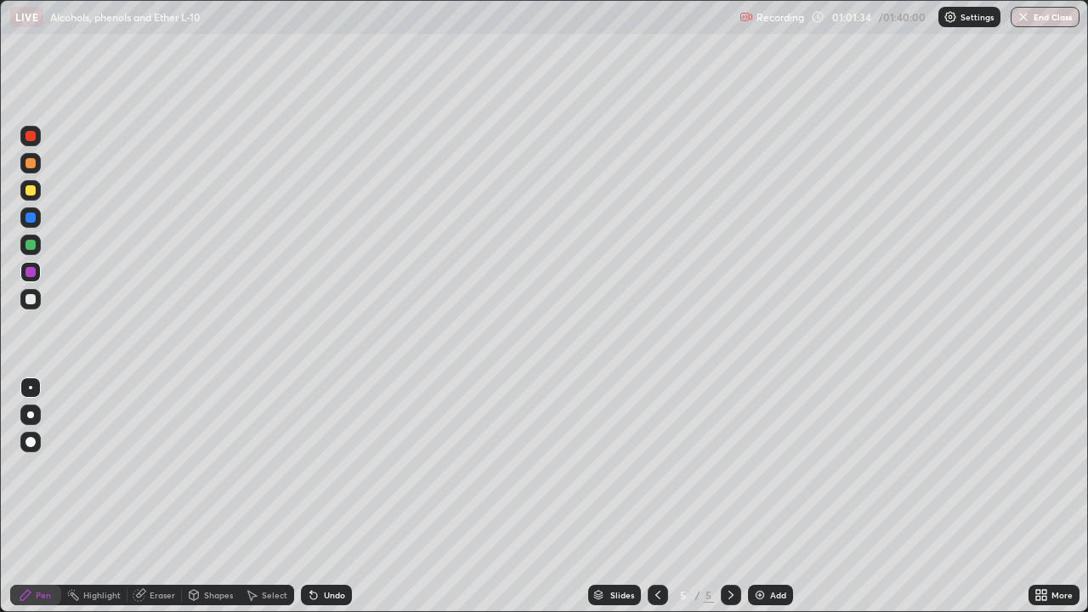
click at [38, 301] on div at bounding box center [30, 299] width 20 height 20
click at [31, 272] on div at bounding box center [31, 272] width 10 height 10
click at [773, 497] on div "Add" at bounding box center [770, 595] width 45 height 20
click at [39, 245] on div at bounding box center [30, 245] width 20 height 20
click at [31, 163] on div at bounding box center [31, 163] width 10 height 10
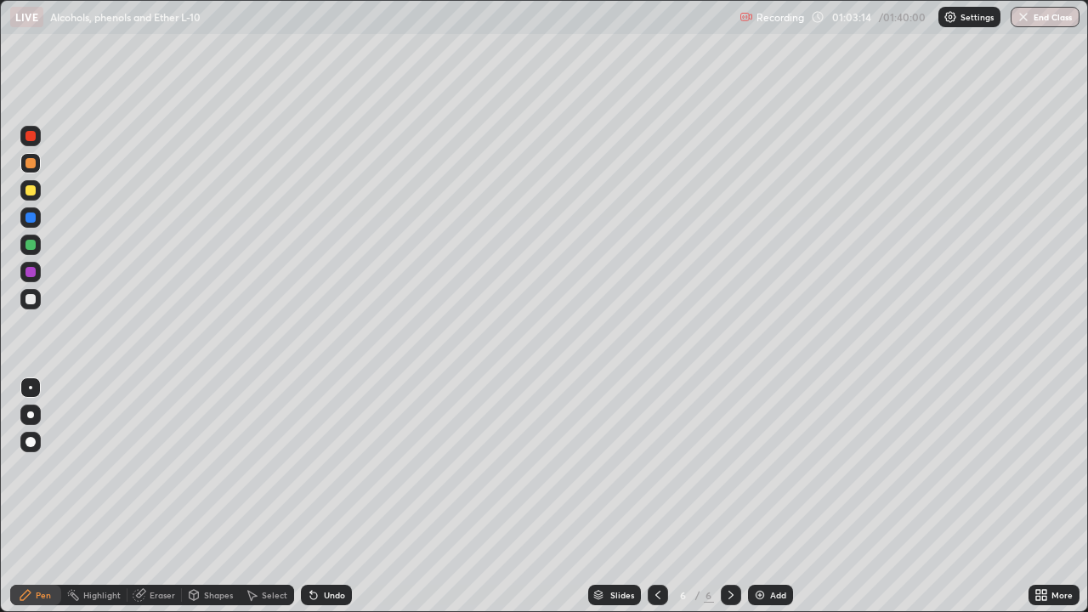
click at [31, 270] on div at bounding box center [31, 272] width 10 height 10
click at [37, 162] on div at bounding box center [30, 163] width 20 height 20
click at [37, 297] on div at bounding box center [30, 299] width 20 height 20
click at [37, 247] on div at bounding box center [30, 245] width 20 height 20
click at [334, 497] on div "Undo" at bounding box center [334, 595] width 21 height 9
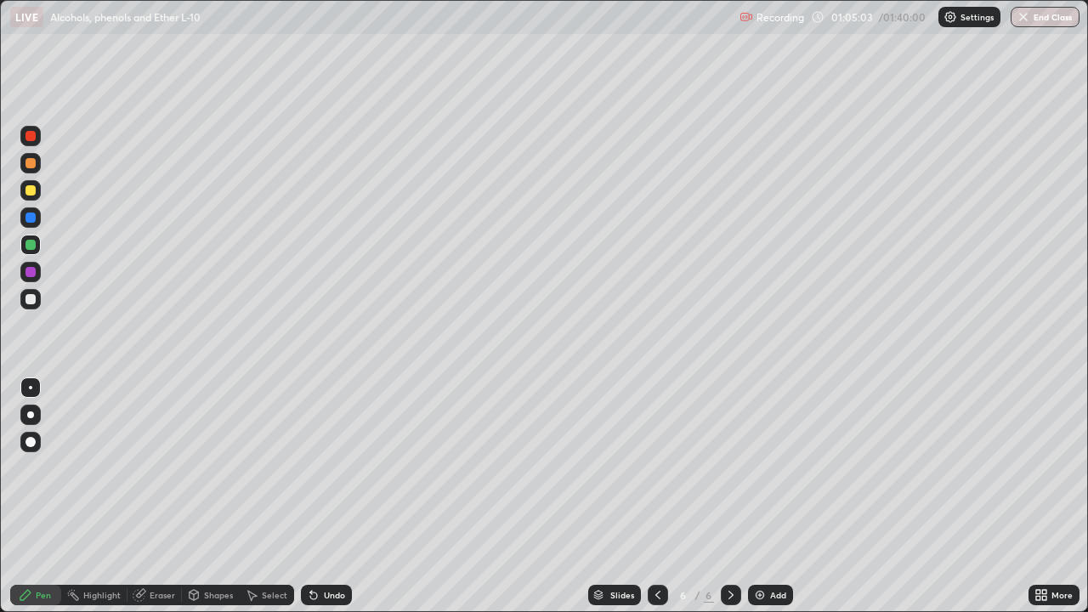
click at [336, 497] on div "Undo" at bounding box center [334, 595] width 21 height 9
click at [338, 497] on div "Undo" at bounding box center [334, 595] width 21 height 9
click at [338, 497] on div "Undo" at bounding box center [326, 595] width 51 height 20
click at [336, 497] on div "Undo" at bounding box center [326, 595] width 51 height 20
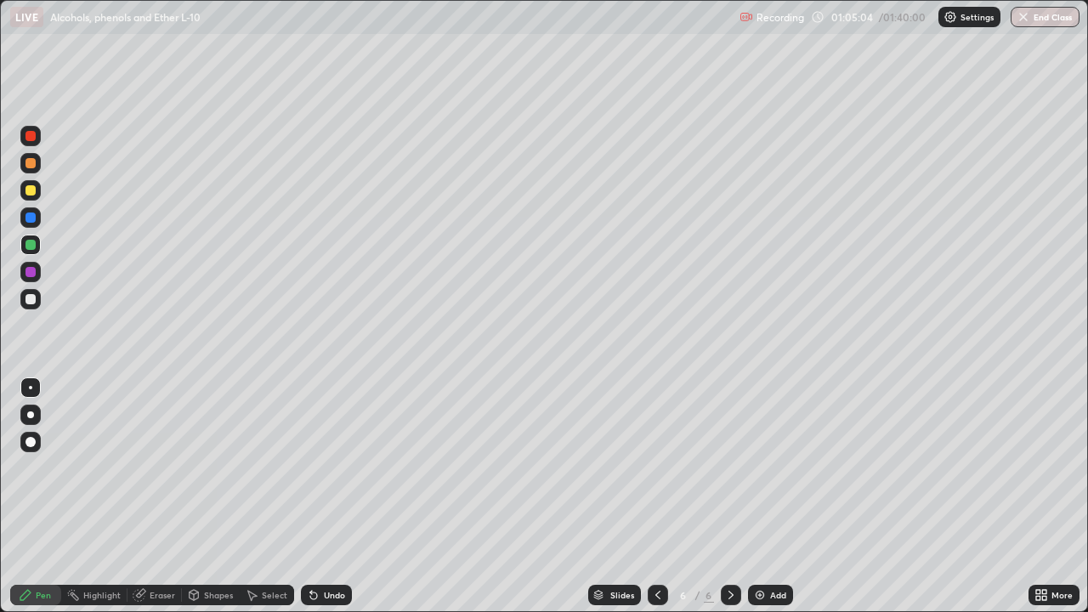
click at [336, 497] on div "Undo" at bounding box center [326, 595] width 51 height 20
click at [338, 497] on div "Undo" at bounding box center [326, 595] width 51 height 20
click at [338, 497] on div "Undo" at bounding box center [323, 595] width 58 height 34
click at [340, 497] on div "Undo" at bounding box center [323, 595] width 58 height 34
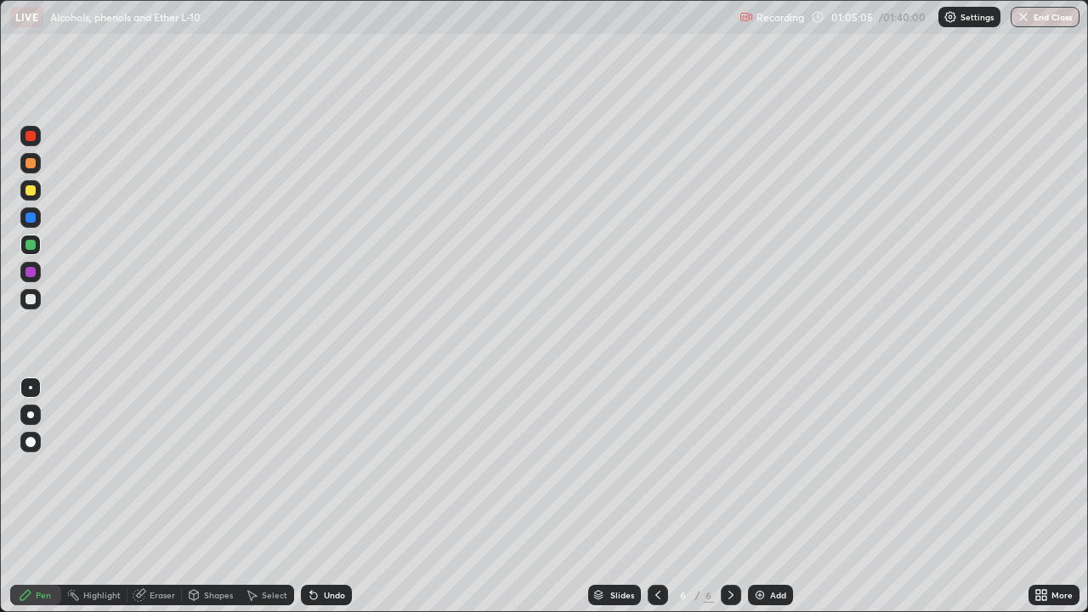
click at [339, 497] on div "Undo" at bounding box center [323, 595] width 58 height 34
click at [342, 497] on div "Undo" at bounding box center [323, 595] width 58 height 34
click at [337, 497] on div "Undo" at bounding box center [334, 595] width 21 height 9
click at [334, 497] on div "Undo" at bounding box center [334, 595] width 21 height 9
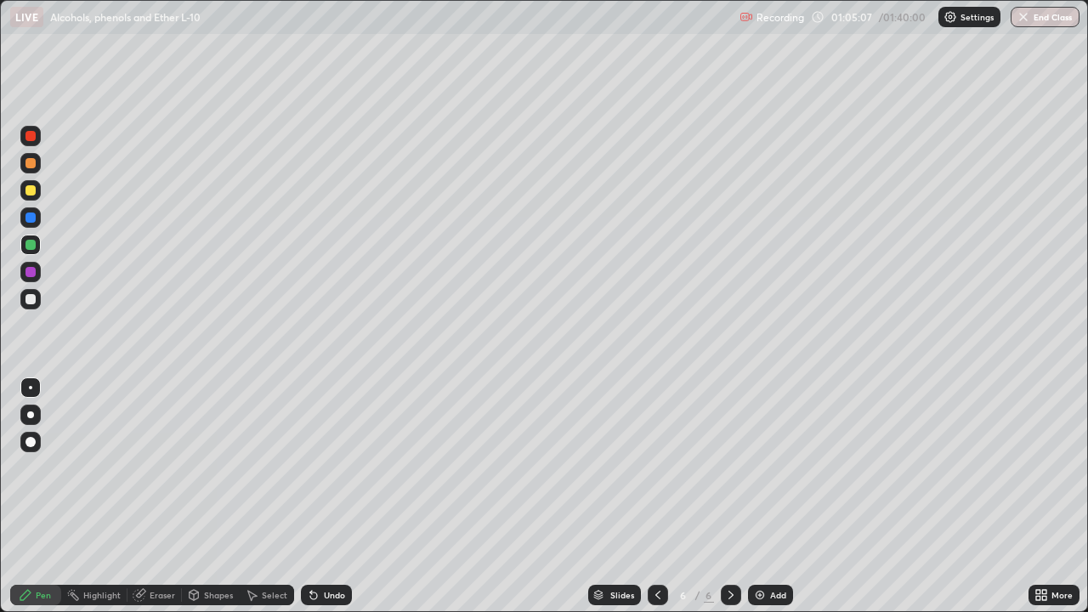
click at [334, 497] on div "Undo" at bounding box center [334, 595] width 21 height 9
click at [331, 497] on div "Undo" at bounding box center [334, 595] width 21 height 9
click at [332, 497] on div "Undo" at bounding box center [334, 595] width 21 height 9
click at [331, 497] on div "Undo" at bounding box center [334, 595] width 21 height 9
click at [330, 497] on div "Undo" at bounding box center [334, 595] width 21 height 9
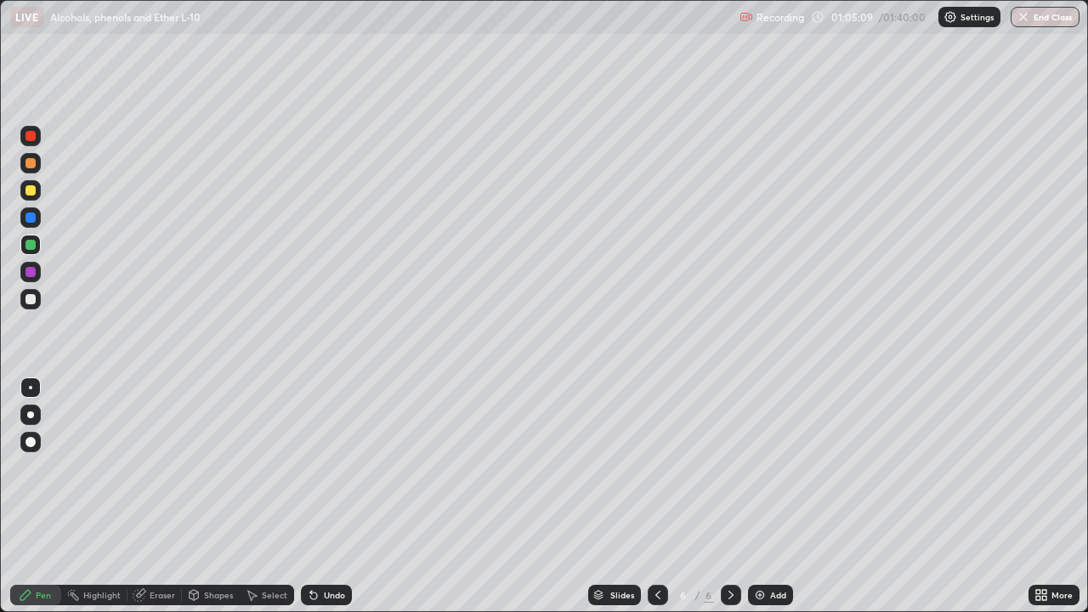
click at [329, 497] on div "Undo" at bounding box center [334, 595] width 21 height 9
click at [329, 497] on div "Undo" at bounding box center [326, 595] width 51 height 20
click at [37, 300] on div at bounding box center [30, 299] width 20 height 20
click at [37, 270] on div at bounding box center [30, 272] width 20 height 20
click at [37, 300] on div at bounding box center [30, 299] width 20 height 20
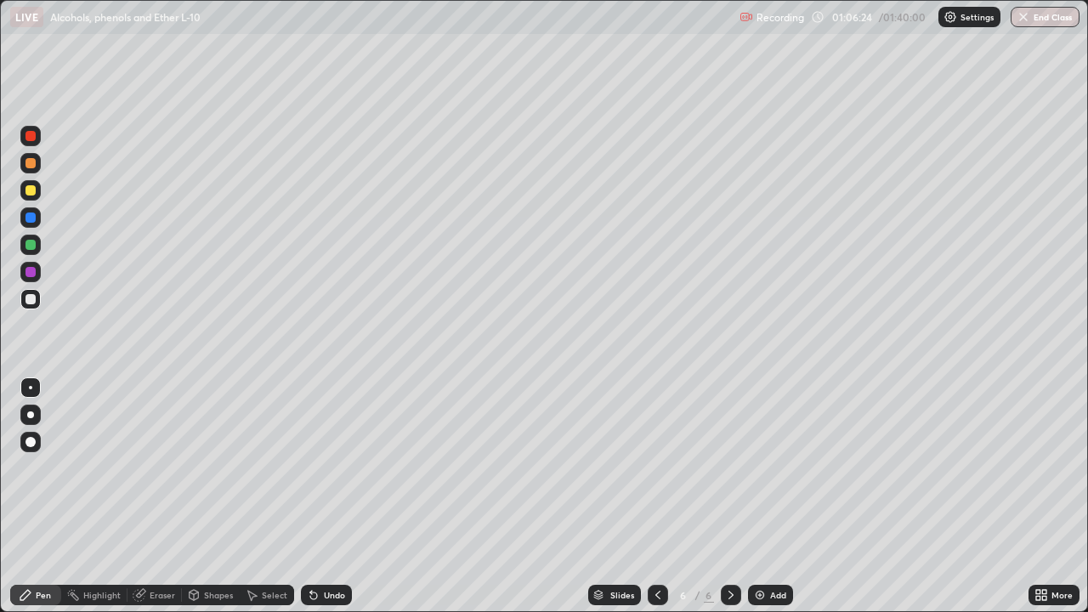
click at [34, 220] on div at bounding box center [31, 218] width 10 height 10
click at [32, 191] on div at bounding box center [31, 190] width 10 height 10
click at [40, 301] on div at bounding box center [30, 299] width 20 height 20
click at [31, 163] on div at bounding box center [31, 163] width 10 height 10
click at [37, 275] on div at bounding box center [30, 272] width 20 height 20
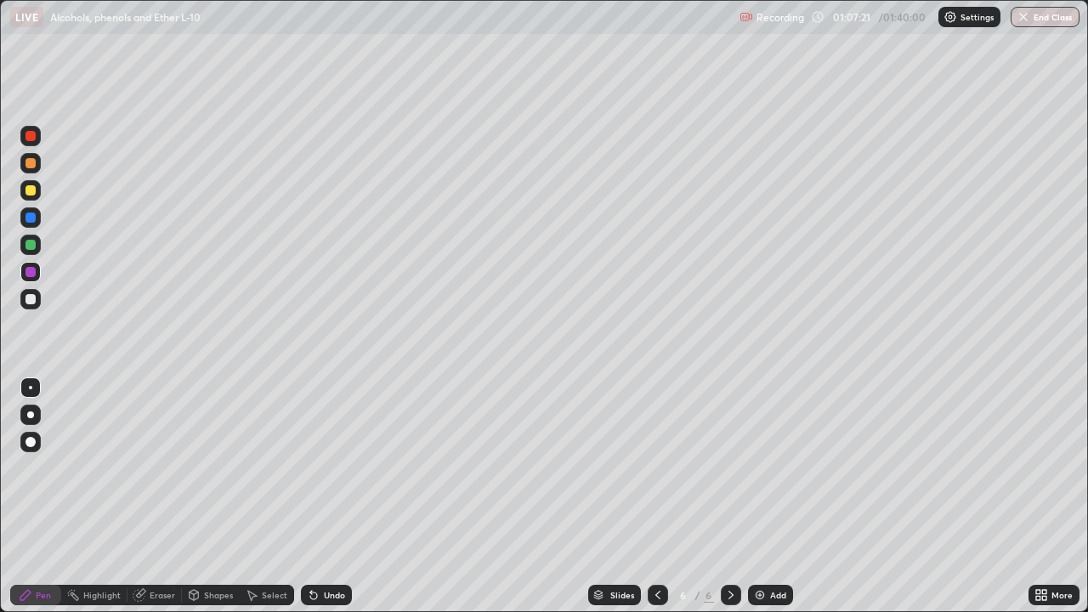
click at [38, 296] on div at bounding box center [30, 299] width 20 height 20
click at [311, 497] on icon at bounding box center [313, 596] width 7 height 7
click at [318, 497] on div "Undo" at bounding box center [326, 595] width 51 height 20
click at [317, 497] on icon at bounding box center [314, 595] width 14 height 14
click at [34, 270] on div at bounding box center [31, 272] width 10 height 10
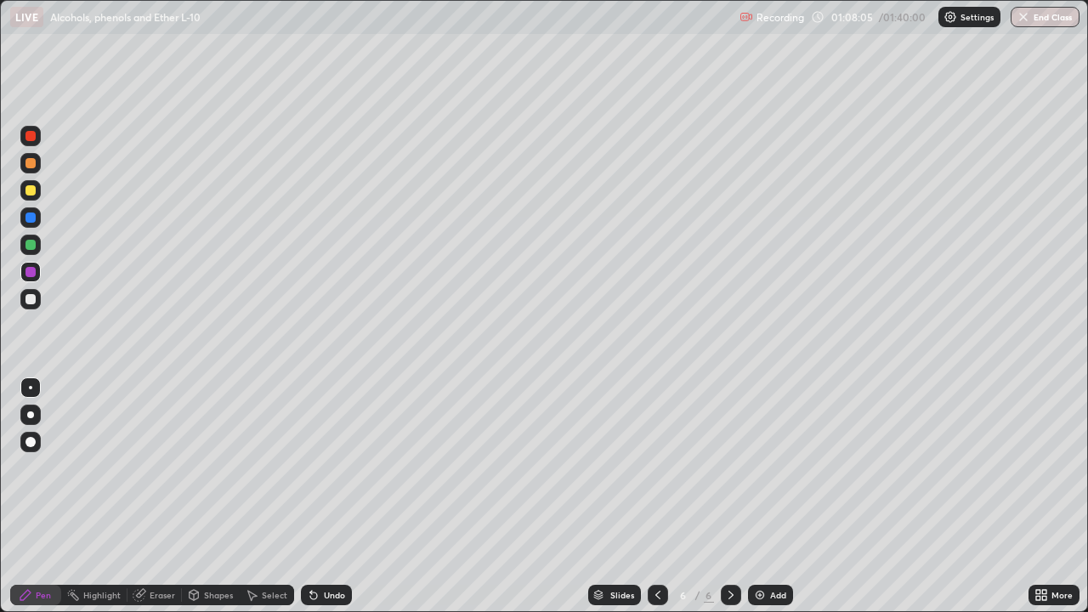
click at [32, 299] on div at bounding box center [31, 299] width 10 height 10
click at [37, 270] on div at bounding box center [30, 272] width 20 height 20
click at [31, 245] on div at bounding box center [31, 245] width 10 height 10
click at [34, 215] on div at bounding box center [31, 218] width 10 height 10
click at [37, 190] on div at bounding box center [30, 190] width 20 height 20
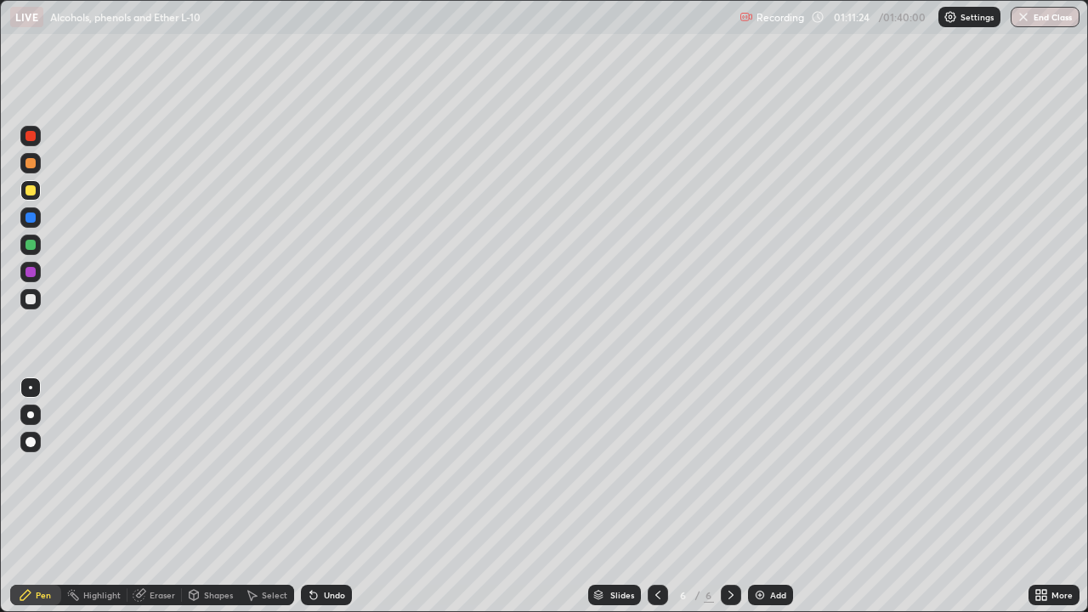
click at [39, 304] on div at bounding box center [30, 299] width 20 height 20
click at [31, 245] on div at bounding box center [31, 245] width 10 height 10
click at [39, 303] on div at bounding box center [30, 299] width 20 height 20
click at [37, 191] on div at bounding box center [30, 190] width 20 height 20
click at [37, 298] on div at bounding box center [30, 299] width 20 height 20
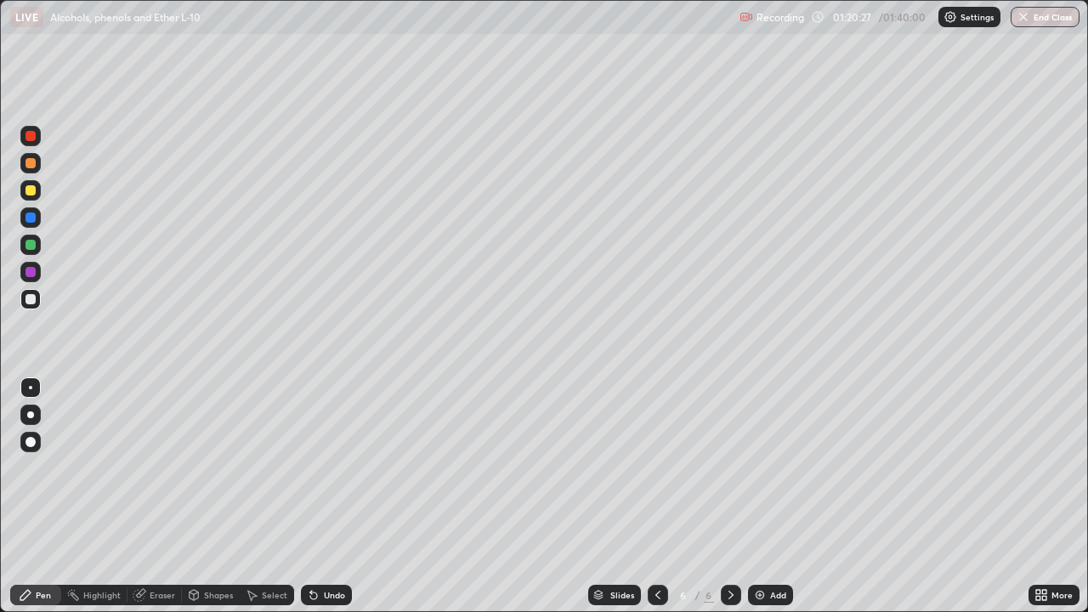
click at [770, 497] on div "Add" at bounding box center [778, 595] width 16 height 9
click at [37, 274] on div at bounding box center [30, 272] width 20 height 20
click at [31, 190] on div at bounding box center [31, 190] width 10 height 10
click at [38, 216] on div at bounding box center [30, 217] width 20 height 20
click at [37, 190] on div at bounding box center [30, 190] width 20 height 20
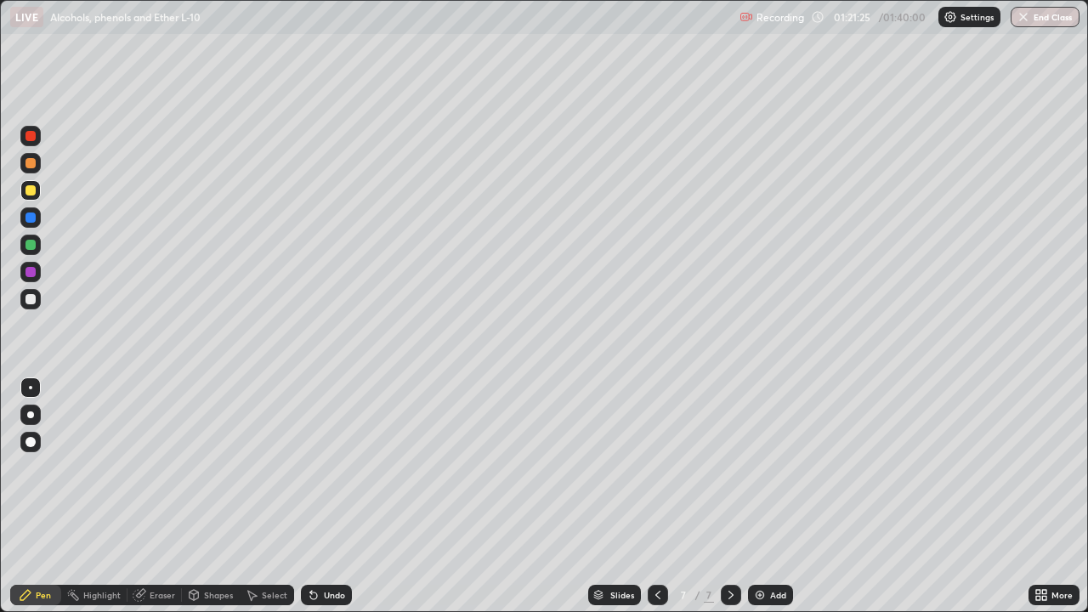
click at [325, 497] on div "Undo" at bounding box center [326, 595] width 51 height 20
click at [337, 497] on div "Undo" at bounding box center [334, 595] width 21 height 9
click at [37, 302] on div at bounding box center [30, 299] width 20 height 20
click at [22, 162] on div at bounding box center [30, 163] width 20 height 20
click at [27, 300] on div at bounding box center [31, 299] width 10 height 10
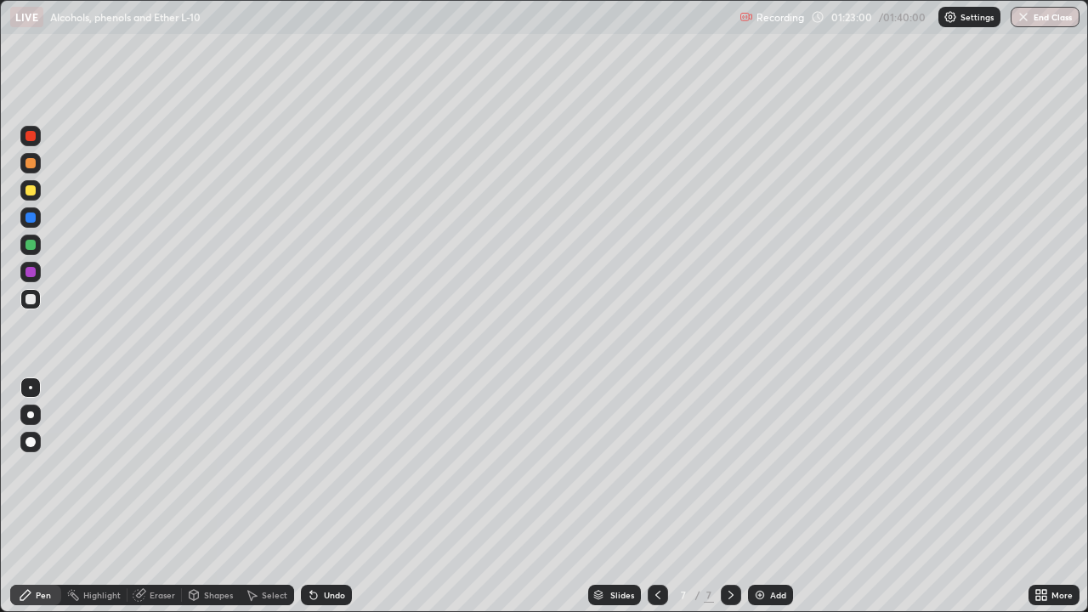
click at [35, 183] on div at bounding box center [30, 190] width 20 height 20
click at [37, 272] on div at bounding box center [30, 272] width 20 height 20
click at [32, 294] on div at bounding box center [31, 299] width 10 height 10
click at [37, 301] on div at bounding box center [30, 299] width 20 height 20
click at [39, 274] on div at bounding box center [30, 272] width 20 height 20
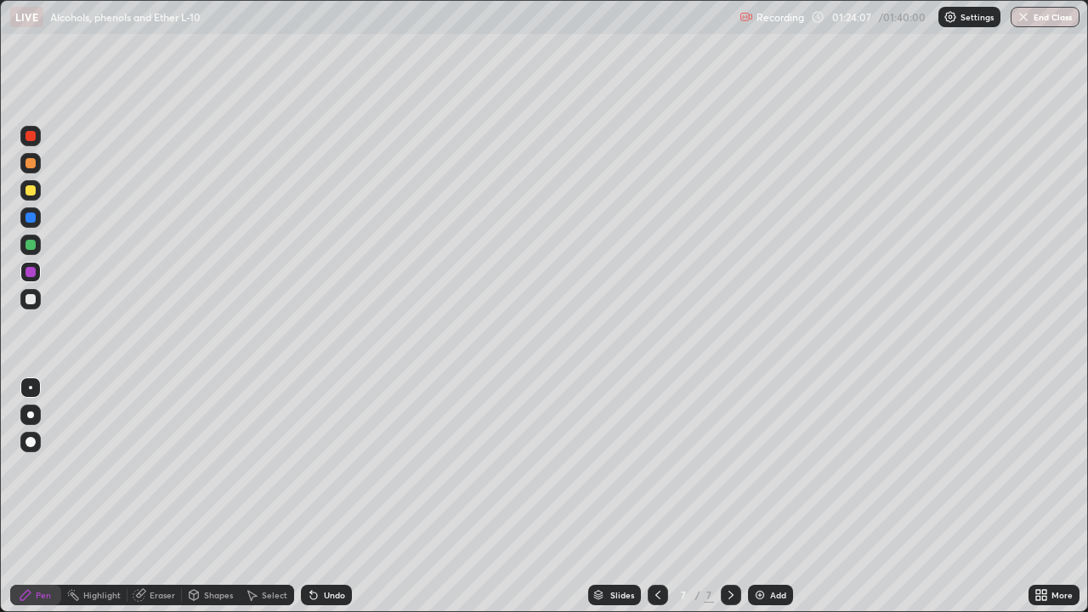
click at [38, 298] on div at bounding box center [30, 299] width 20 height 20
click at [37, 247] on div at bounding box center [30, 245] width 20 height 20
click at [37, 220] on div at bounding box center [30, 217] width 20 height 20
click at [37, 296] on div at bounding box center [30, 299] width 20 height 20
click at [37, 190] on div at bounding box center [30, 190] width 20 height 20
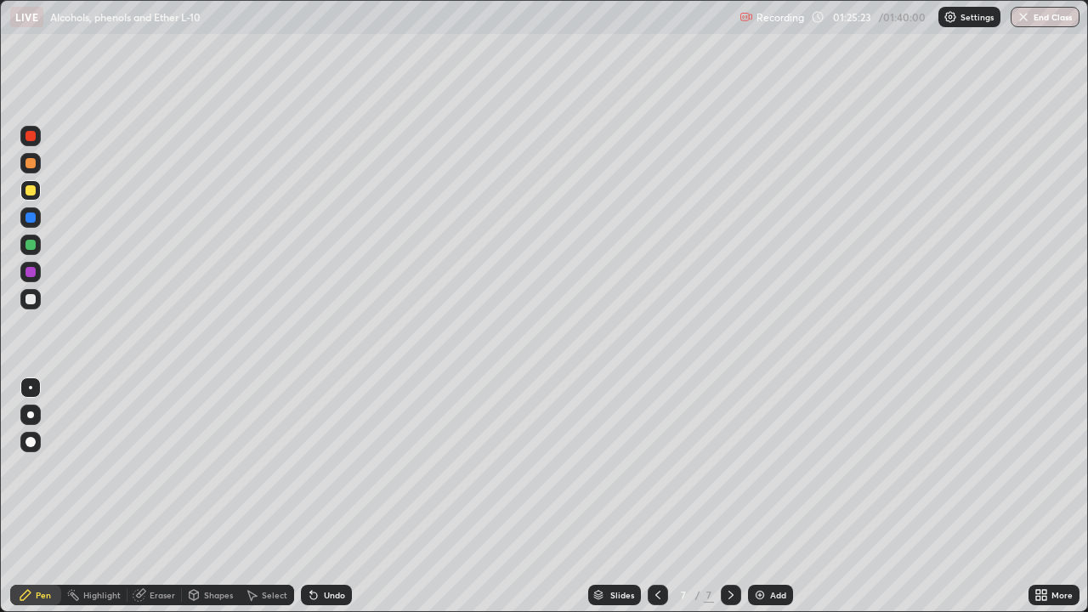
click at [31, 220] on div at bounding box center [31, 218] width 10 height 10
click at [33, 243] on div at bounding box center [31, 245] width 10 height 10
click at [34, 299] on div at bounding box center [31, 299] width 10 height 10
click at [37, 274] on div at bounding box center [30, 272] width 20 height 20
click at [37, 297] on div at bounding box center [30, 299] width 20 height 20
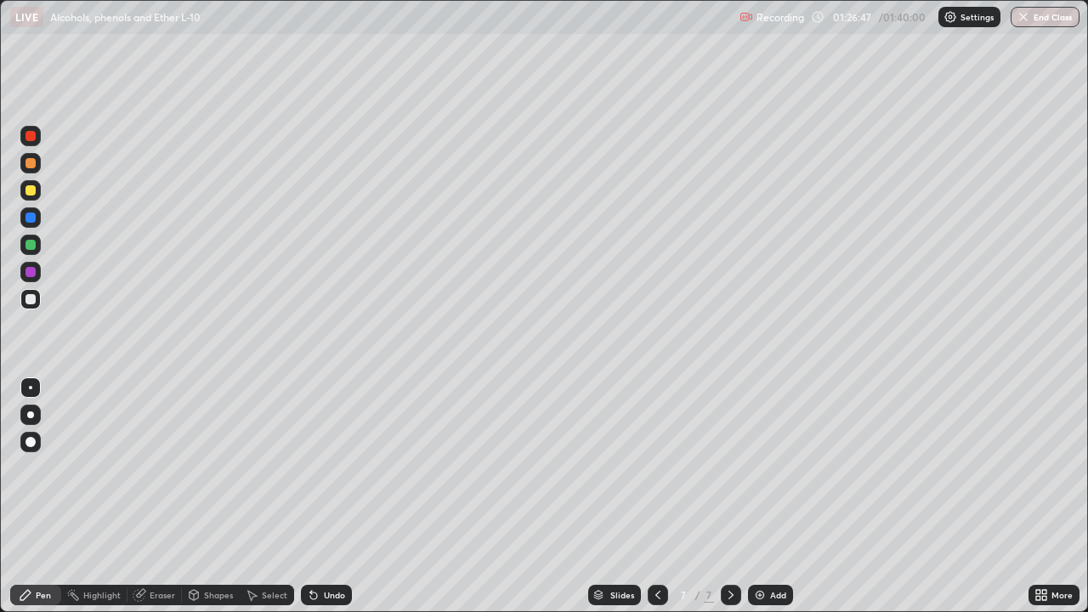
click at [37, 240] on div at bounding box center [30, 245] width 20 height 20
click at [764, 497] on div "Add" at bounding box center [770, 595] width 45 height 20
click at [38, 299] on div at bounding box center [30, 299] width 20 height 20
click at [32, 139] on div at bounding box center [31, 136] width 10 height 10
click at [38, 190] on div at bounding box center [30, 190] width 20 height 20
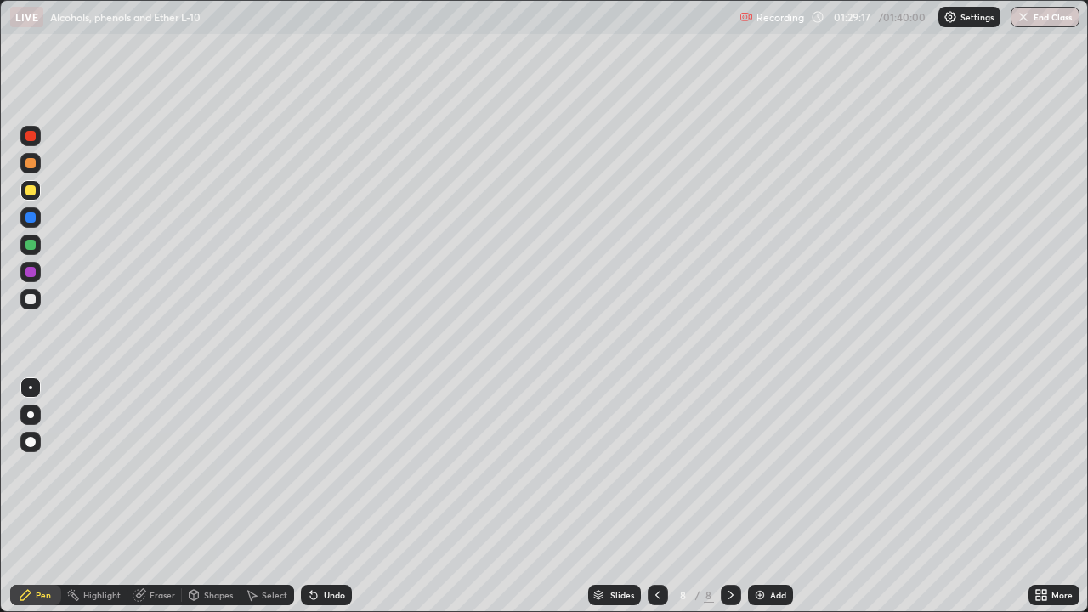
click at [39, 242] on div at bounding box center [30, 245] width 20 height 20
click at [34, 190] on div at bounding box center [31, 190] width 10 height 10
click at [37, 244] on div at bounding box center [30, 245] width 20 height 20
click at [336, 497] on div "Undo" at bounding box center [326, 595] width 51 height 20
click at [37, 190] on div at bounding box center [30, 190] width 20 height 20
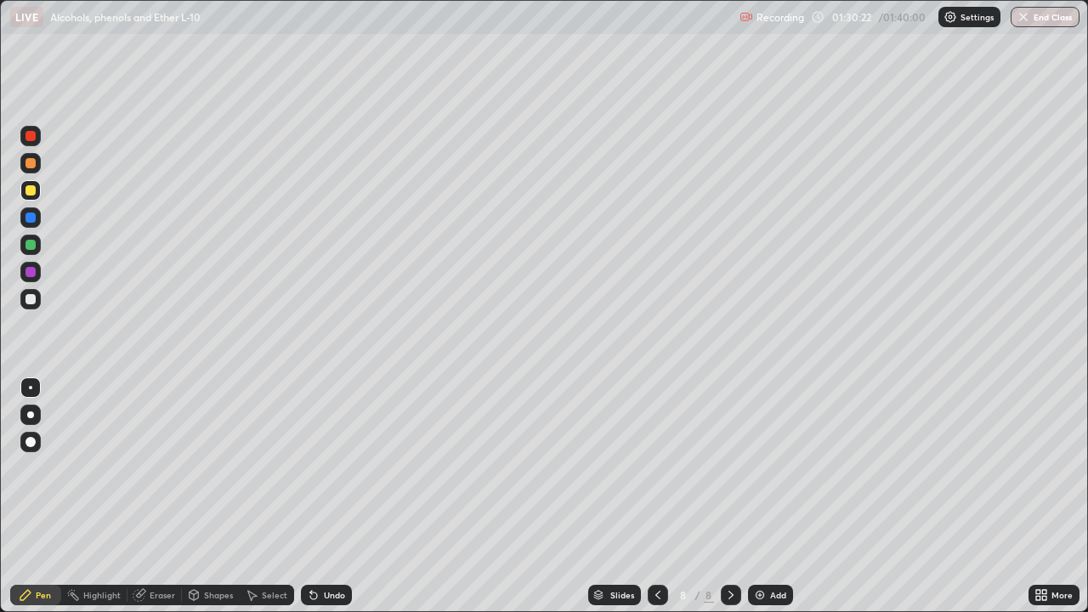
click at [39, 242] on div at bounding box center [30, 245] width 20 height 20
click at [39, 298] on div at bounding box center [30, 299] width 20 height 20
click at [35, 249] on div at bounding box center [30, 245] width 20 height 20
click at [27, 186] on div at bounding box center [31, 190] width 10 height 10
click at [656, 497] on icon at bounding box center [658, 595] width 14 height 14
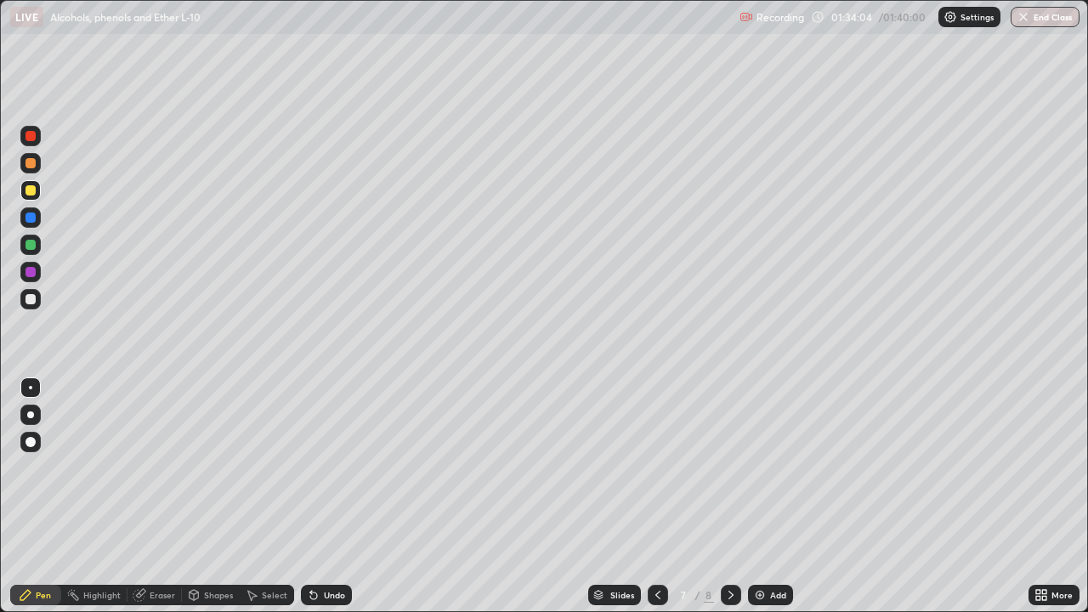
click at [1054, 14] on button "End Class" at bounding box center [1045, 17] width 69 height 20
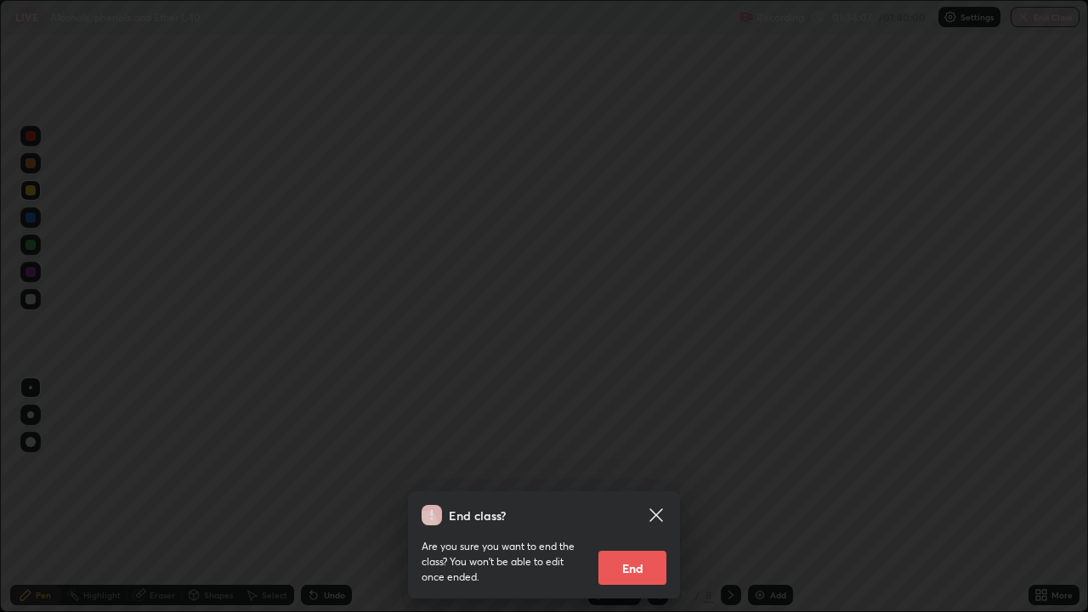
click at [958, 256] on div "End class? Are you sure you want to end the class? You won’t be able to edit on…" at bounding box center [544, 306] width 1088 height 612
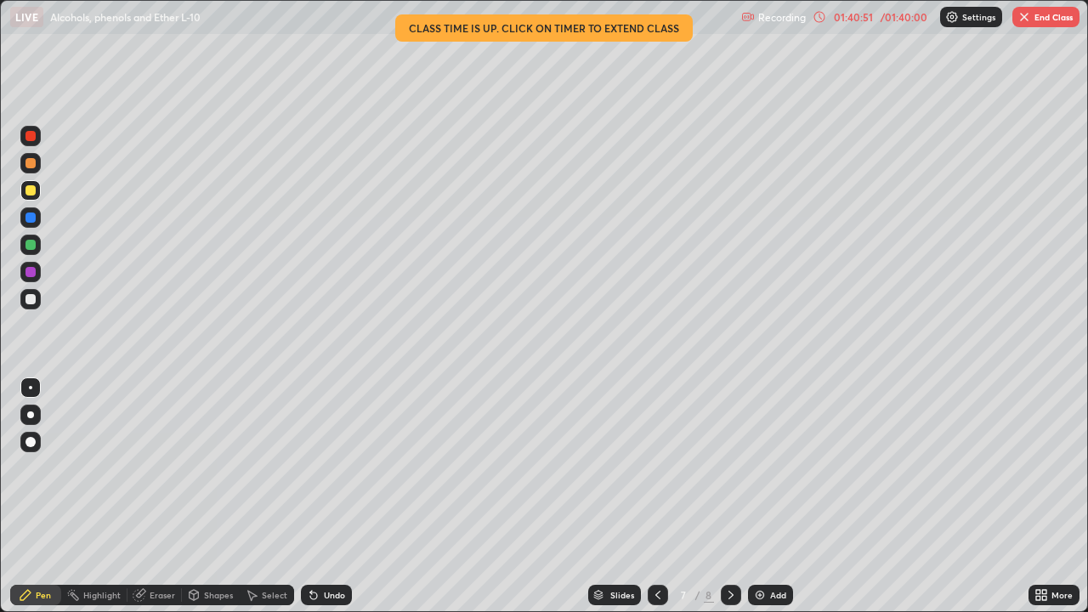
click at [1058, 21] on button "End Class" at bounding box center [1046, 17] width 67 height 20
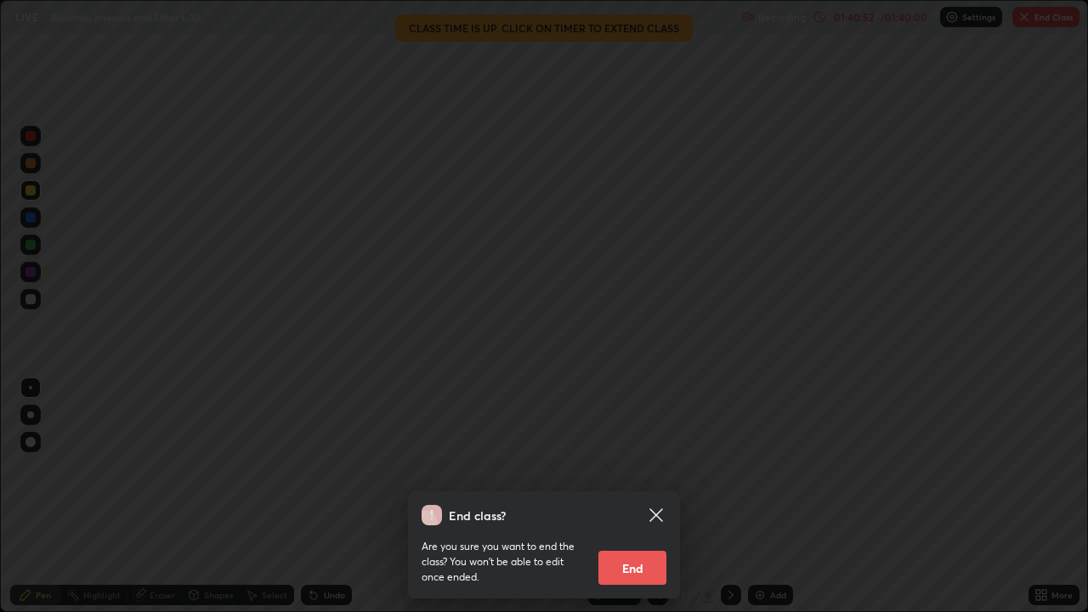
click at [632, 497] on button "End" at bounding box center [633, 568] width 68 height 34
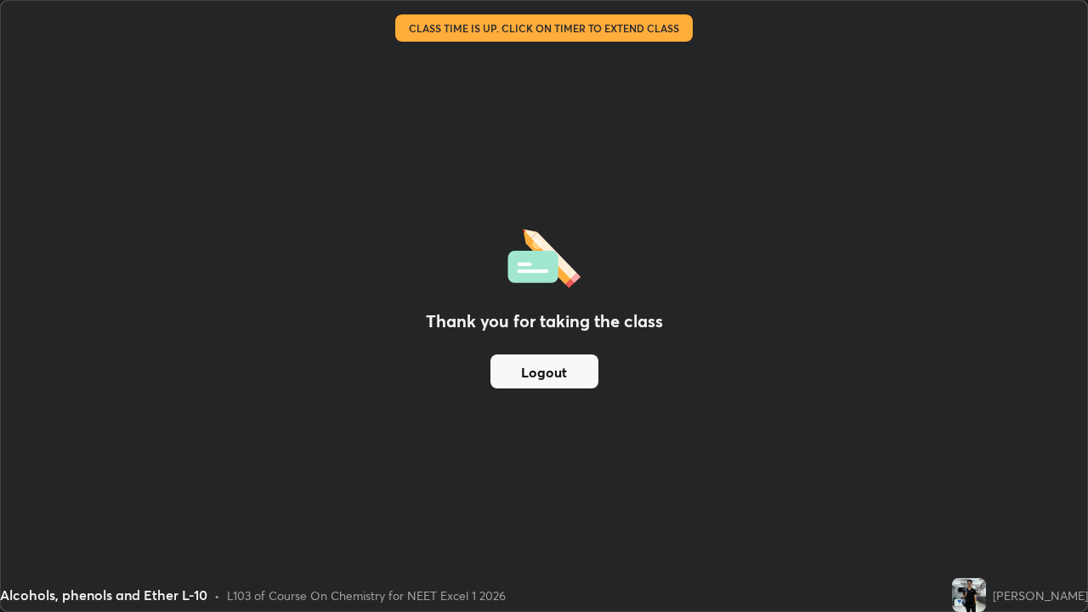
click at [528, 370] on button "Logout" at bounding box center [545, 372] width 108 height 34
click at [530, 378] on button "Logout" at bounding box center [545, 372] width 108 height 34
